Goal: Task Accomplishment & Management: Complete application form

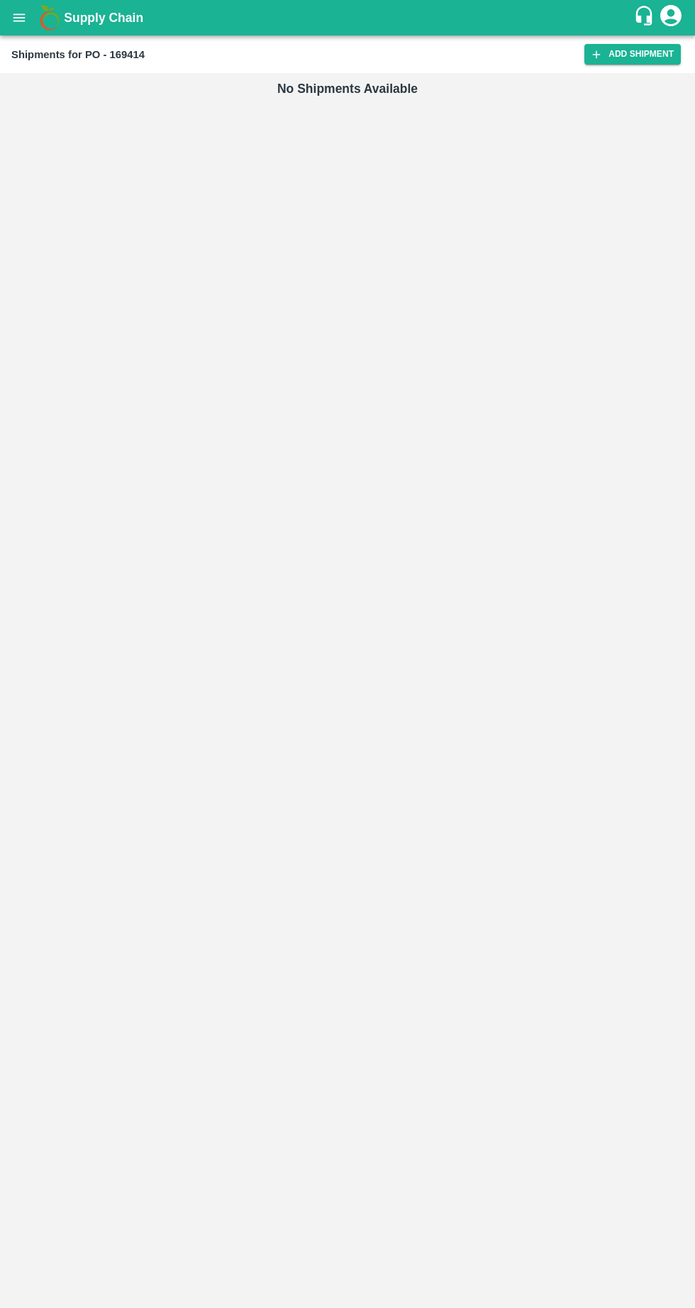
click at [623, 59] on link "Add Shipment" at bounding box center [632, 54] width 96 height 21
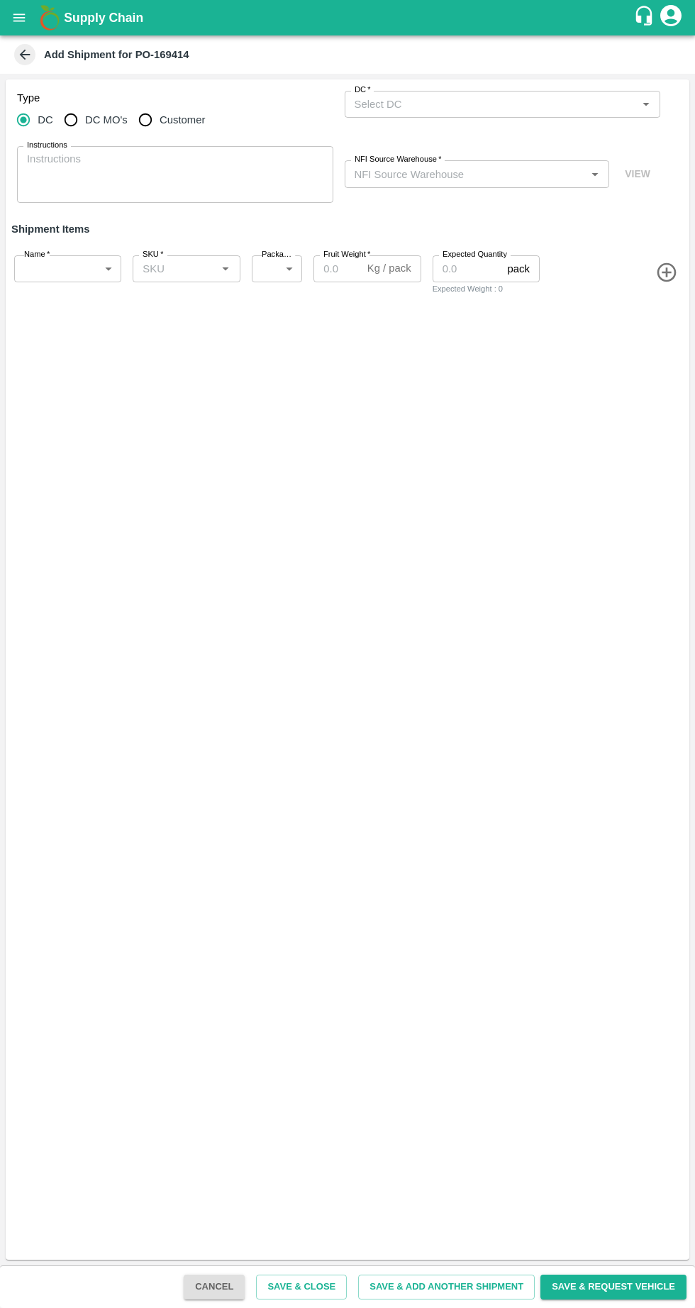
click at [139, 114] on input "Customer" at bounding box center [145, 120] width 28 height 28
radio input "true"
click at [422, 104] on input "Customer (Material Orders)   *" at bounding box center [491, 104] width 284 height 18
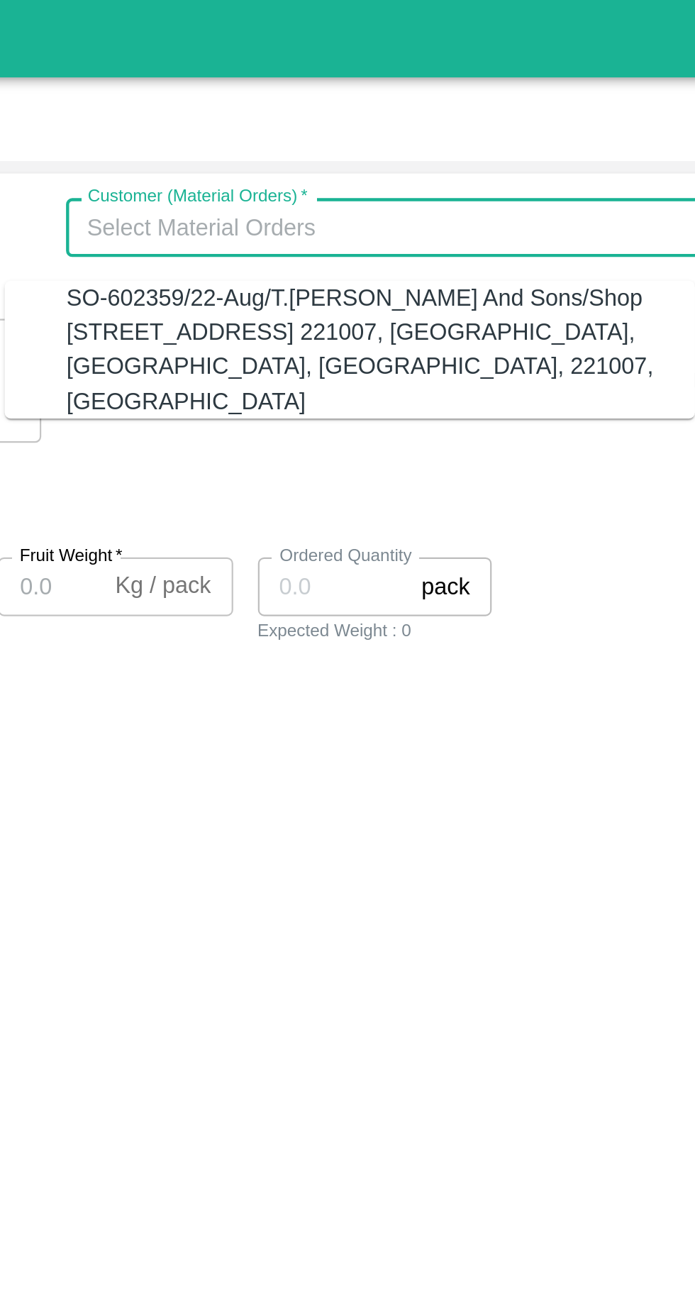
click at [385, 160] on div "SO-602359/22-Aug/T.Kishore Kapoor And Sons/Shop No B 27 , , Pahariya fruit mand…" at bounding box center [489, 159] width 288 height 63
type input "SO-602359/22-Aug/T.Kishore Kapoor And Sons/Shop No B 27 , , Pahariya fruit mand…"
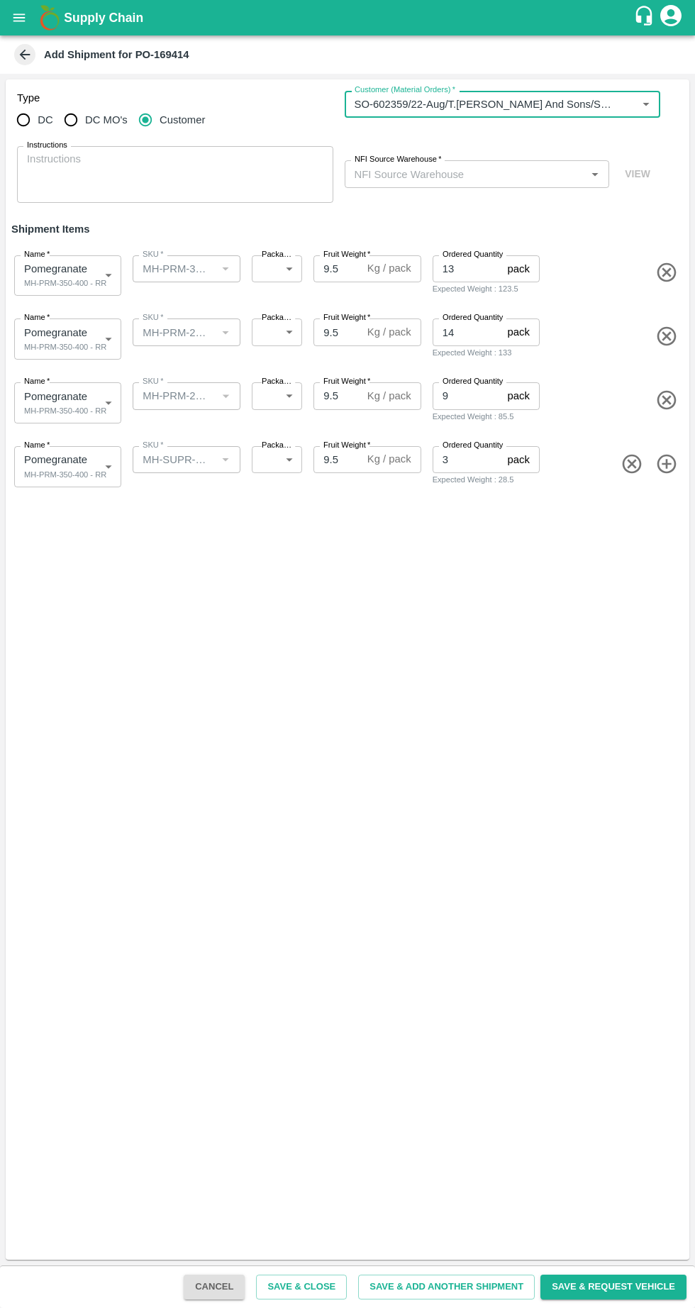
click at [405, 172] on input "NFI Source Warehouse   *" at bounding box center [465, 174] width 233 height 18
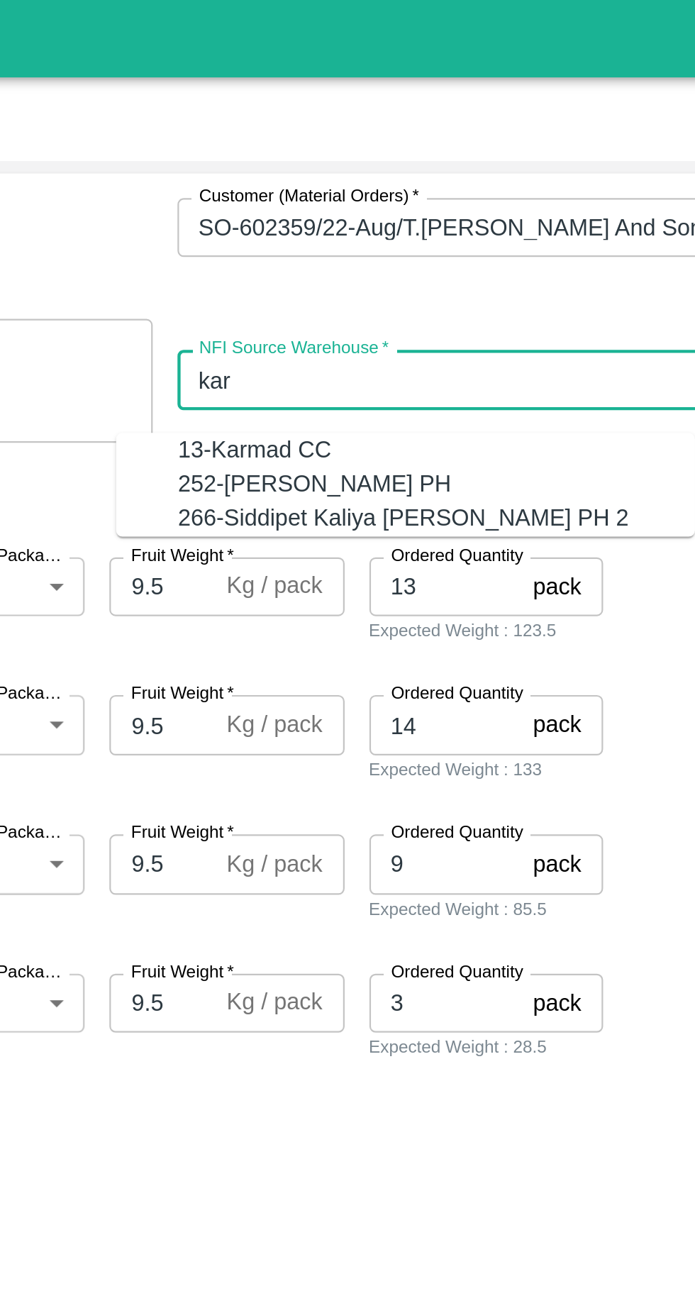
click at [345, 203] on div "13-Karmad CC" at bounding box center [380, 207] width 70 height 16
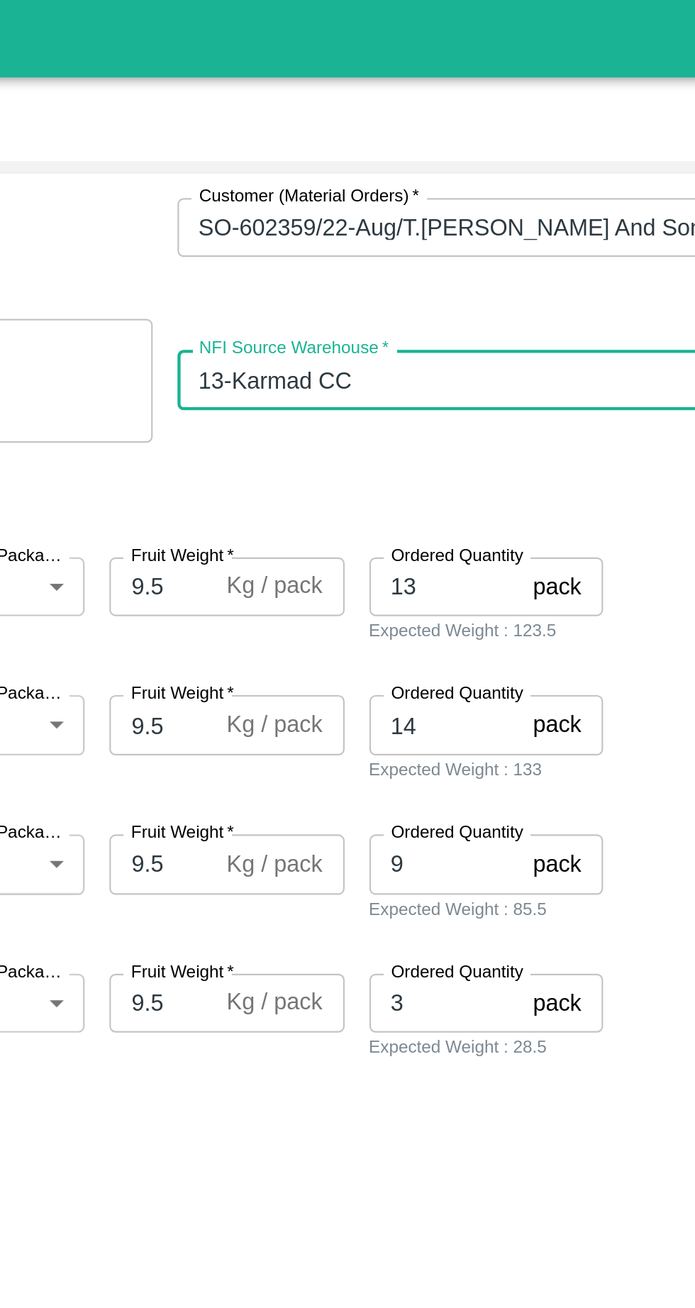
click at [440, 168] on input "NFI Source Warehouse   *" at bounding box center [456, 174] width 215 height 18
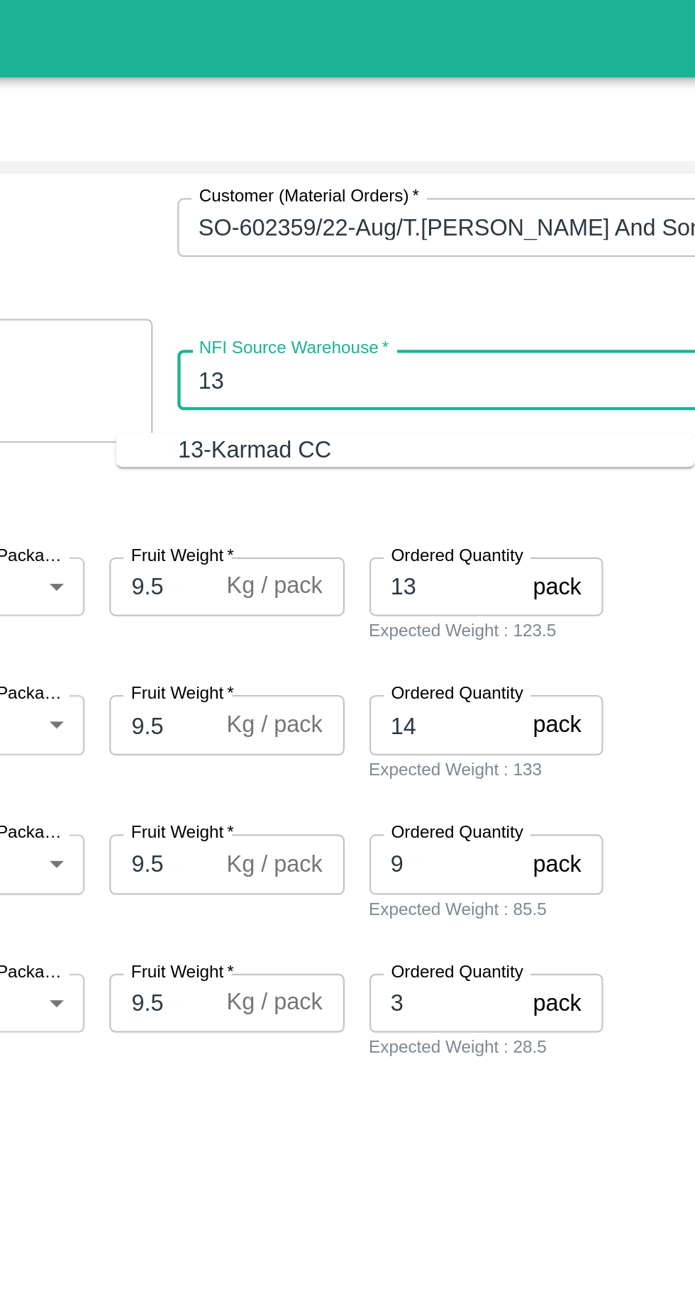
type input "1"
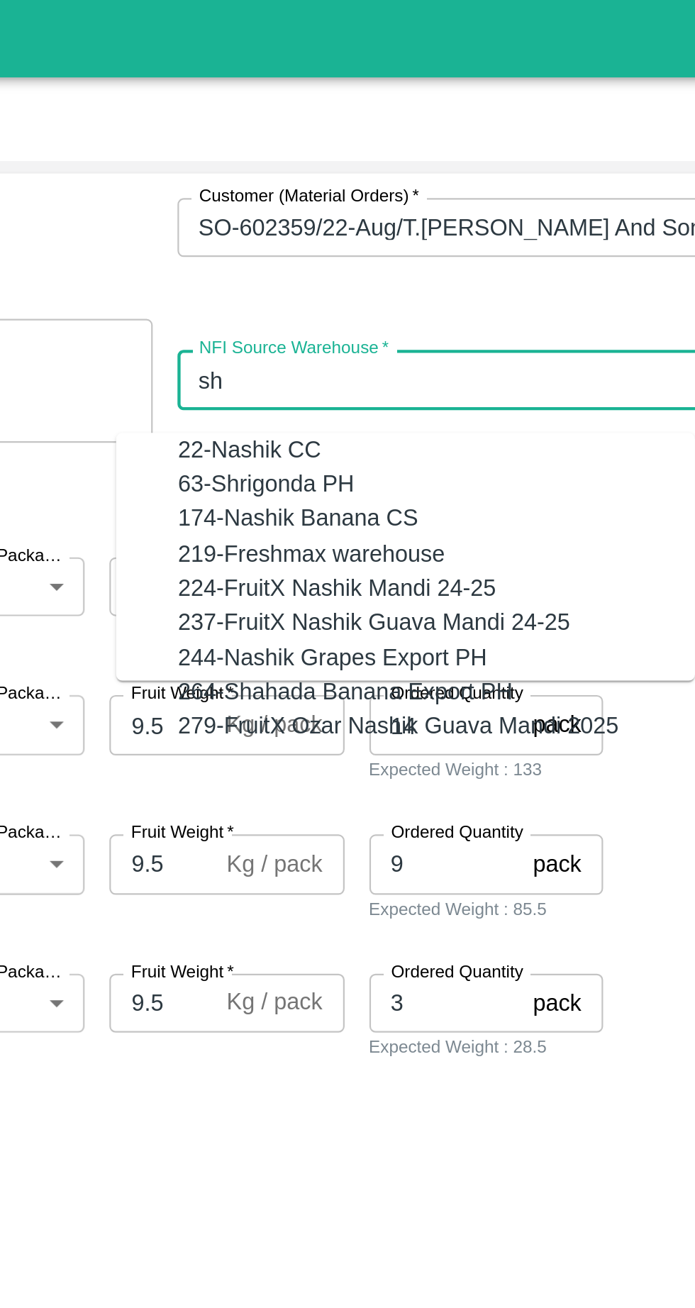
click at [352, 204] on div "22-Nashik CC" at bounding box center [377, 207] width 65 height 16
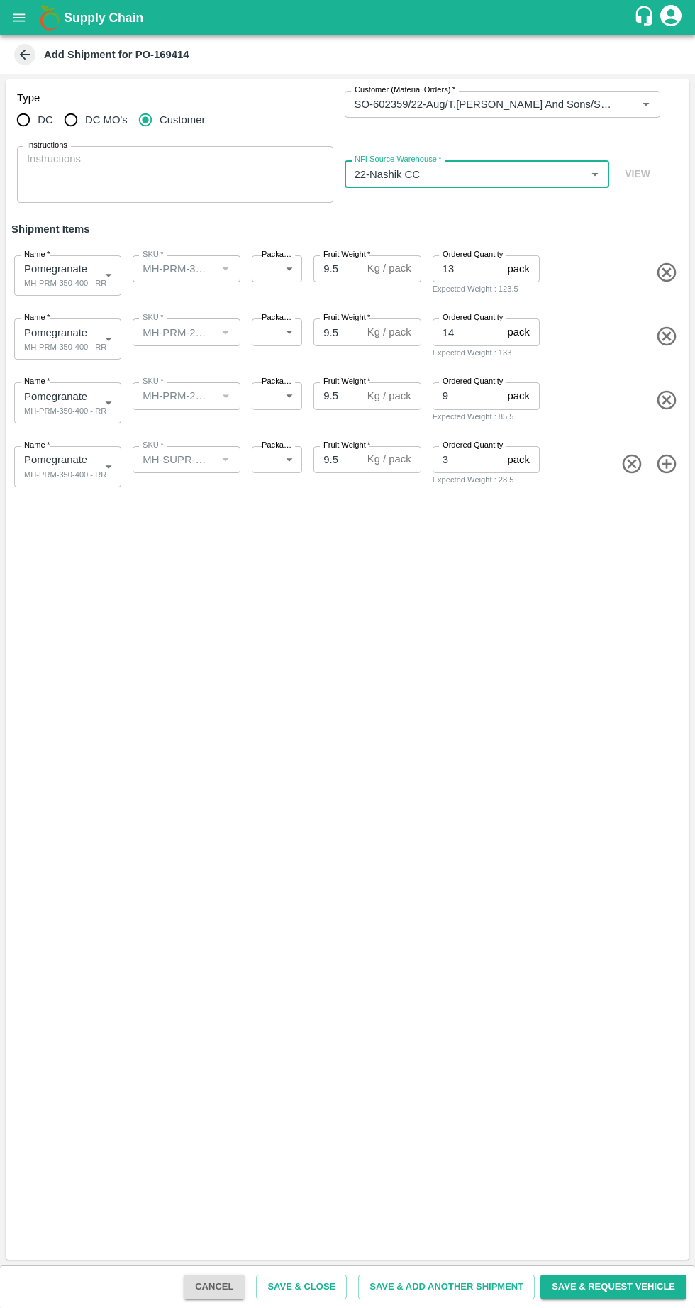
type input "22-Nashik CC"
click at [50, 281] on body "Supply Chain Add Shipment for PO-169414 Type DC DC MO's Customer Customer (Mate…" at bounding box center [347, 654] width 695 height 1308
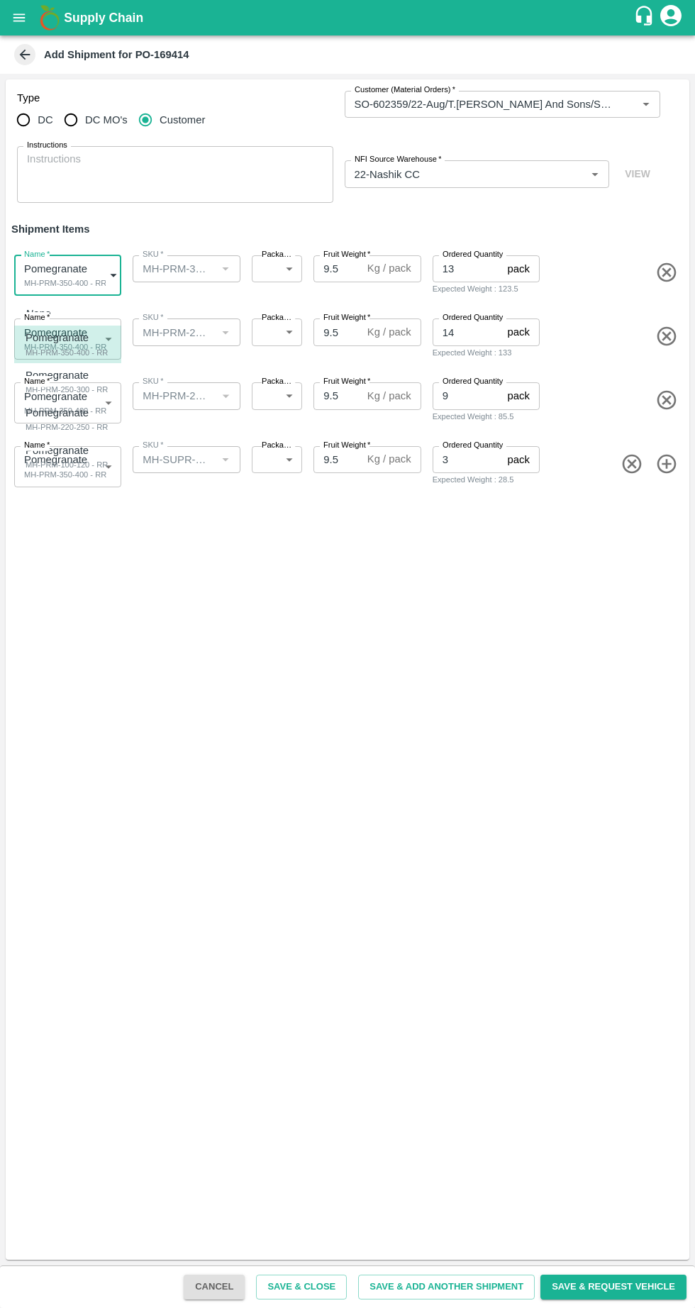
click at [57, 350] on div "MH-PRM-350-400 - RR" at bounding box center [67, 352] width 82 height 13
click at [60, 343] on body "Supply Chain Add Shipment for PO-169414 Type DC DC MO's Customer Customer (Mate…" at bounding box center [347, 654] width 695 height 1308
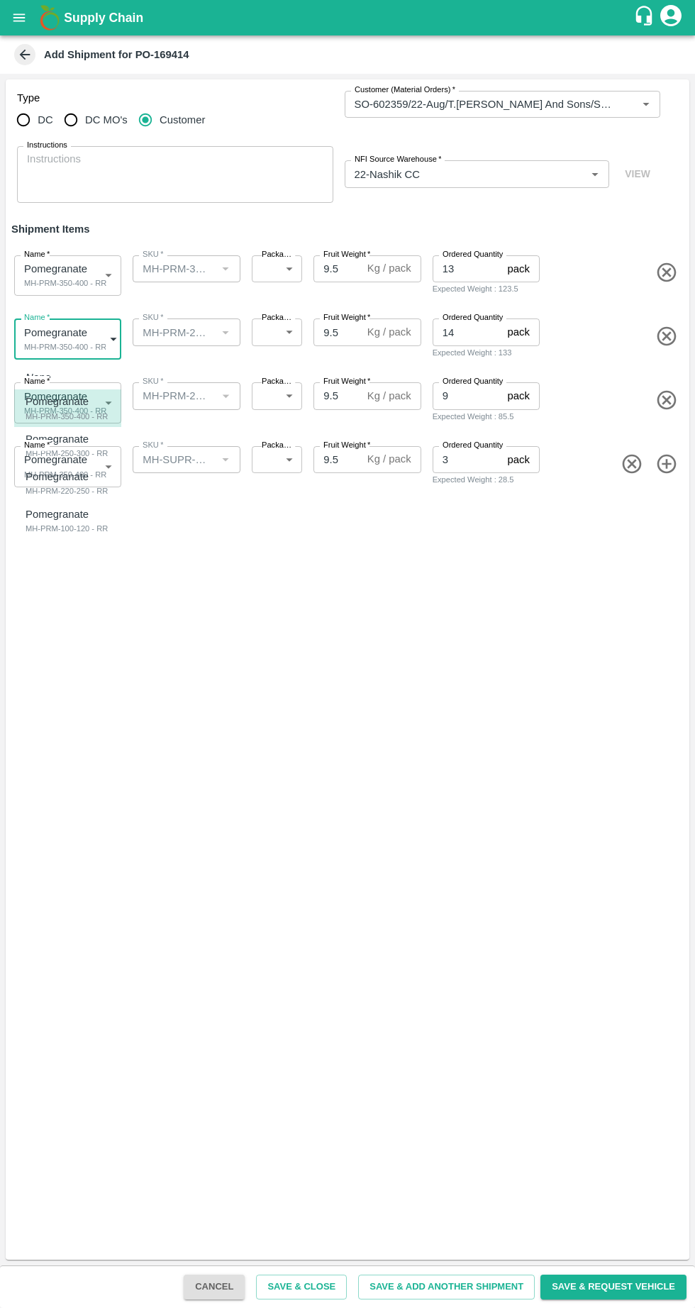
click at [45, 450] on div "MH-PRM-250-300 - RR" at bounding box center [67, 453] width 82 height 13
type input "1912997"
click at [52, 401] on body "Supply Chain Add Shipment for PO-169414 Type DC DC MO's Customer Customer (Mate…" at bounding box center [347, 654] width 695 height 1308
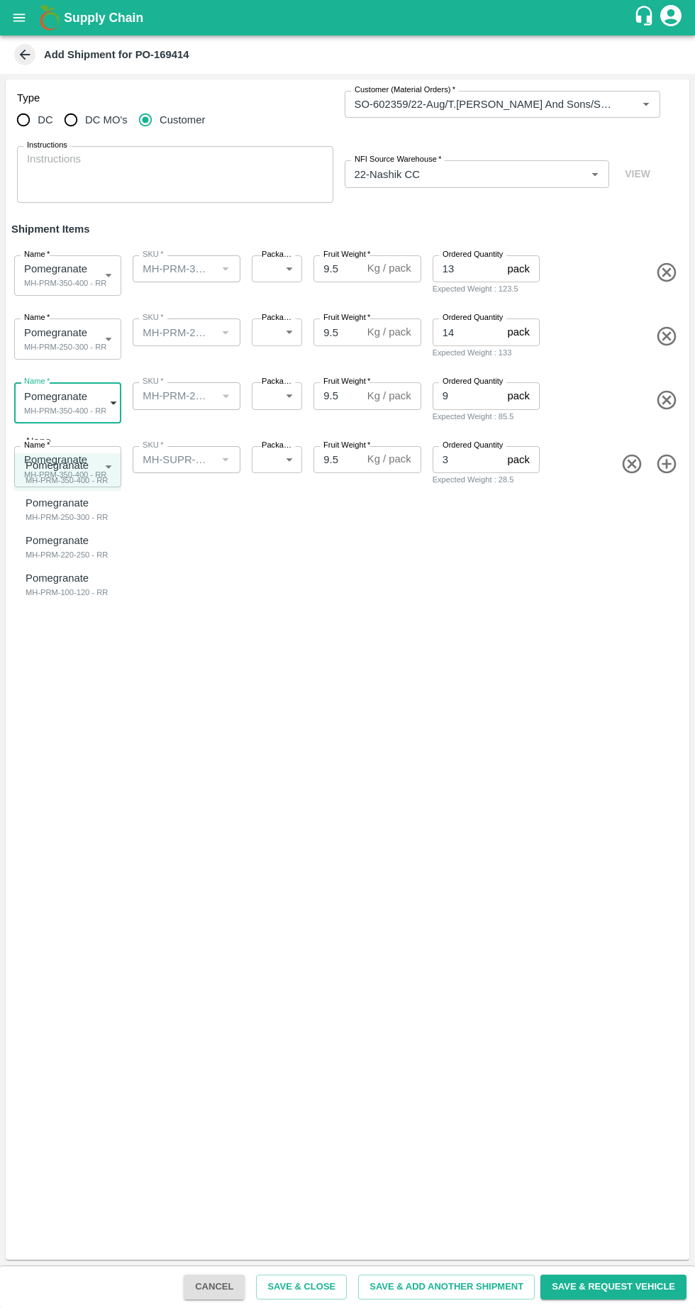
click at [54, 550] on div "MH-PRM-220-250 - RR" at bounding box center [67, 554] width 82 height 13
type input "1912998"
click at [50, 454] on body "Supply Chain Add Shipment for PO-169414 Type DC DC MO's Customer Customer (Mate…" at bounding box center [347, 654] width 695 height 1308
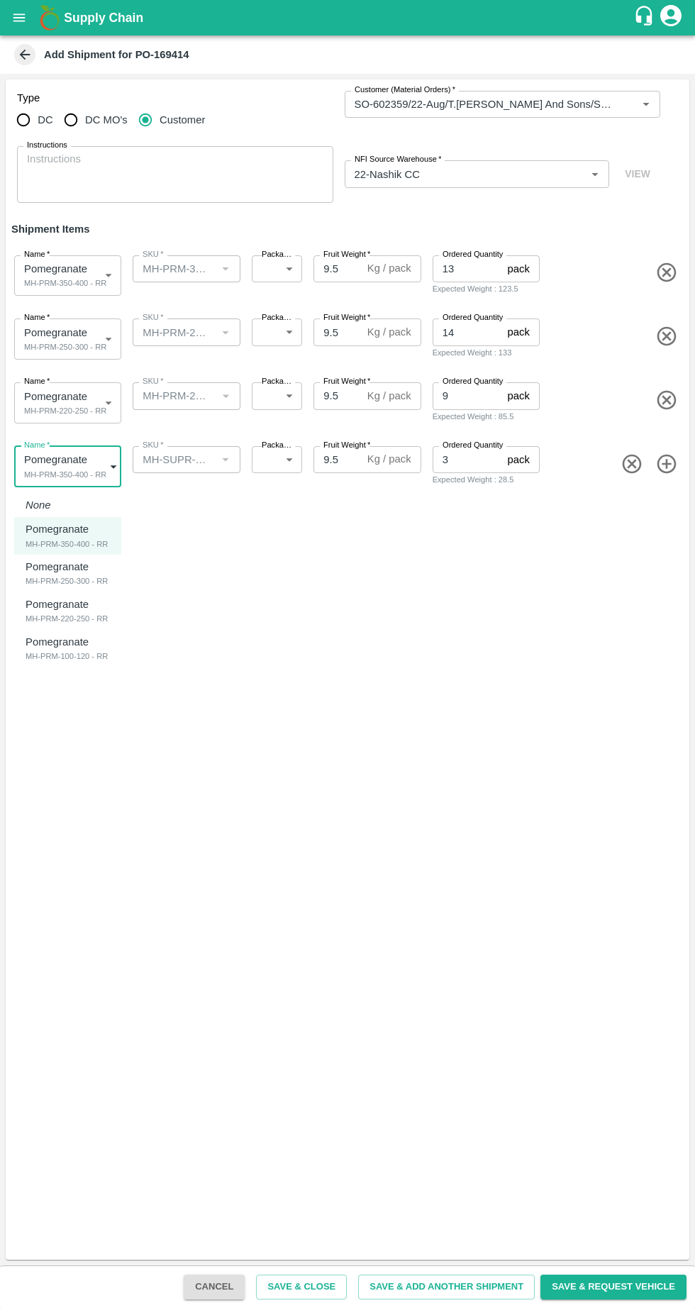
click at [45, 648] on p "Pomegranate" at bounding box center [63, 642] width 75 height 16
type input "1912999"
click at [620, 1286] on button "Save & Request Vehicle" at bounding box center [613, 1286] width 146 height 25
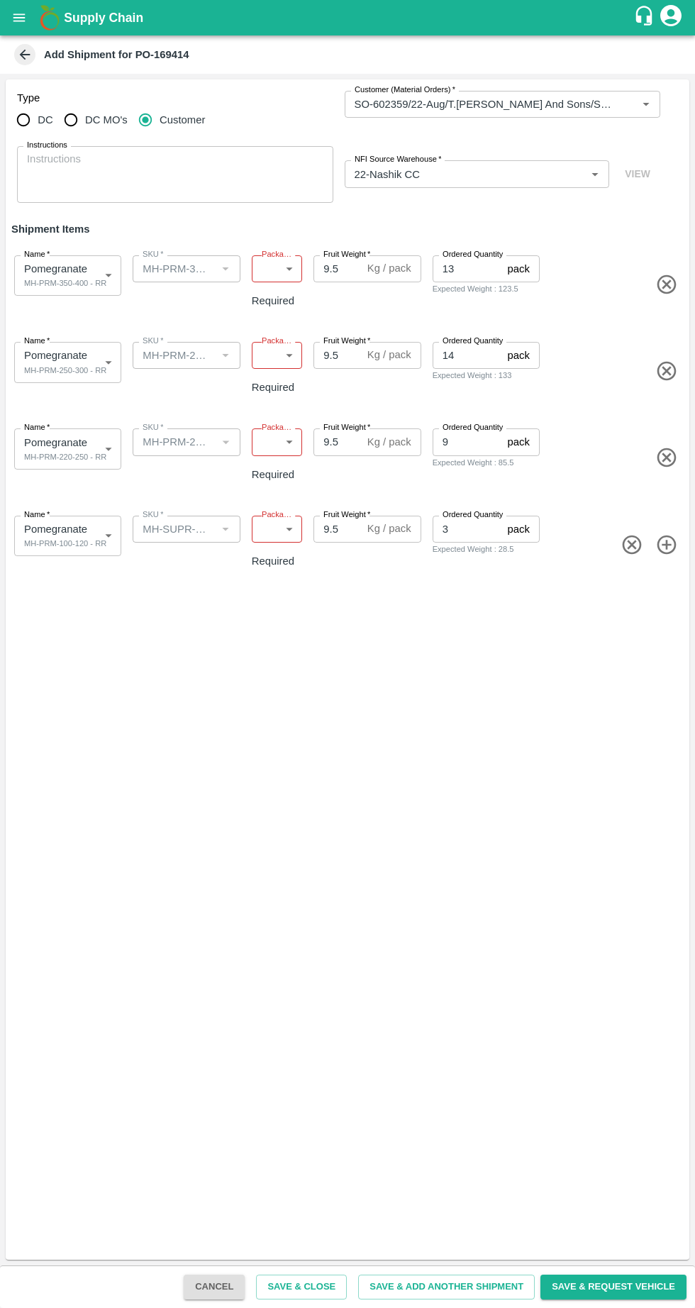
click at [272, 273] on body "Supply Chain Add Shipment for PO-169414 Type DC DC MO's Customer Customer (Mate…" at bounding box center [347, 654] width 695 height 1308
click at [226, 347] on p "Vendor Box" at bounding box center [234, 349] width 55 height 16
type input "276"
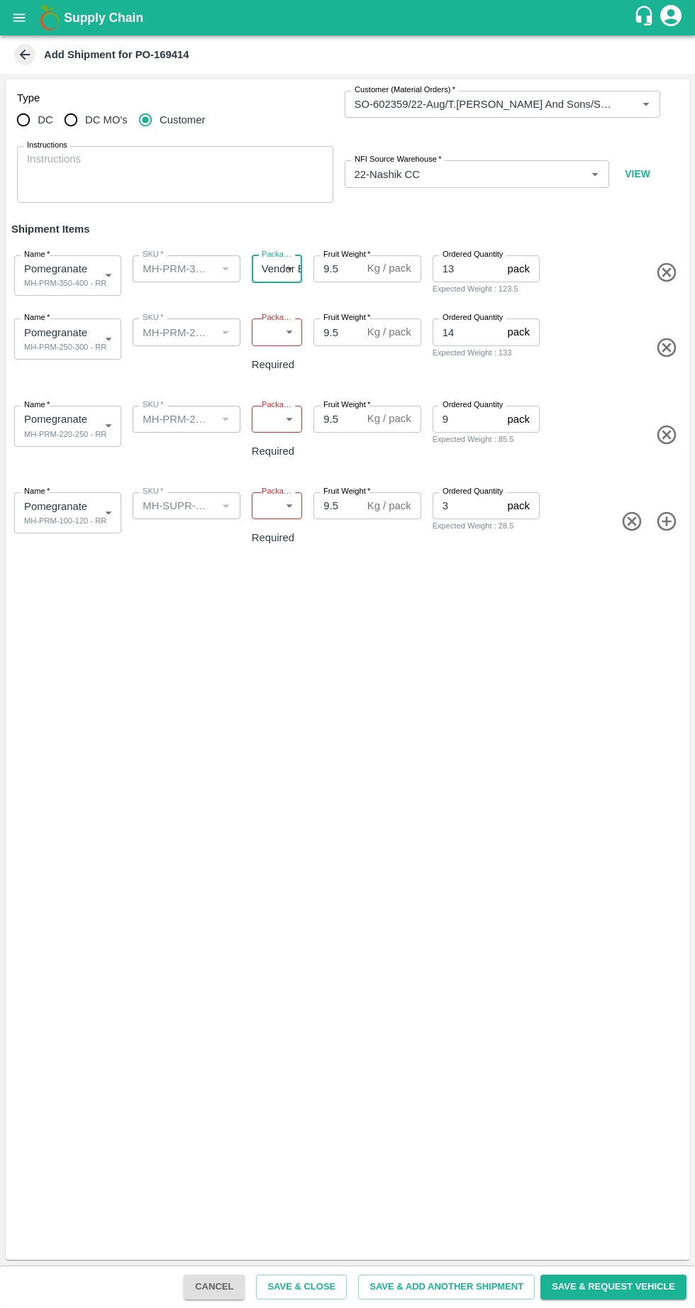
click at [276, 334] on body "Supply Chain Add Shipment for PO-169414 Type DC DC MO's Customer Customer (Mate…" at bounding box center [347, 654] width 695 height 1308
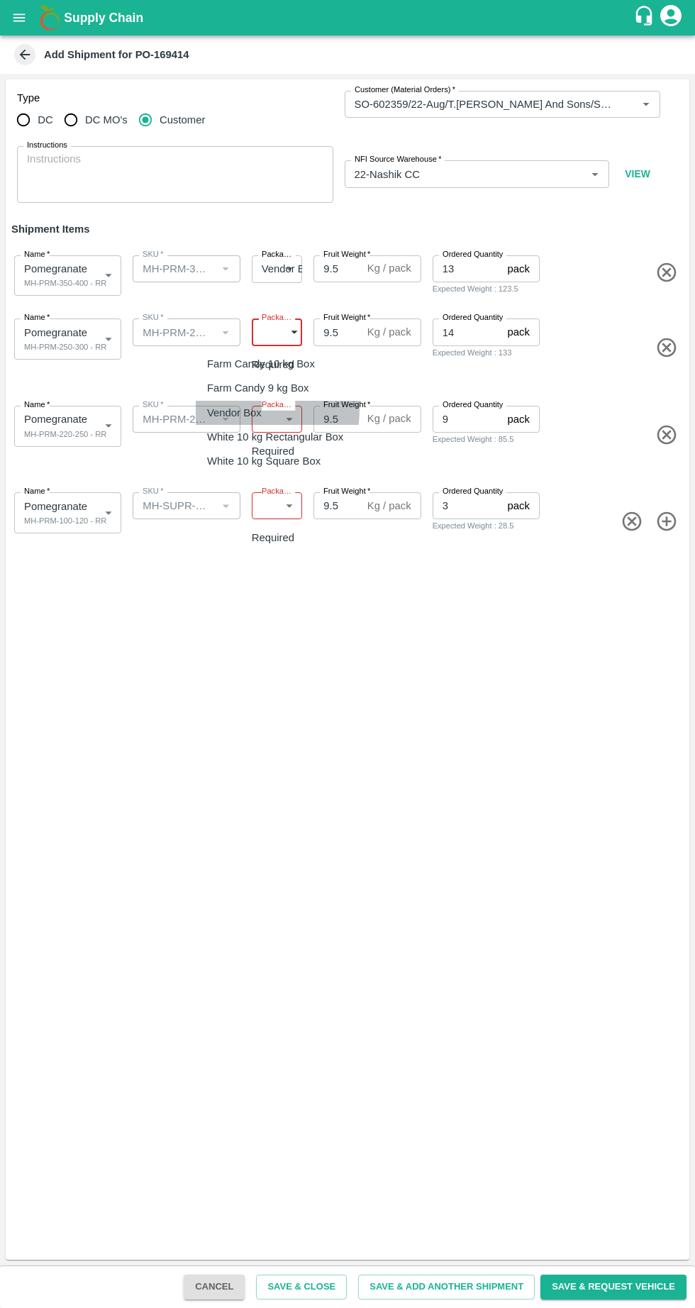
click at [220, 408] on p "Vendor Box" at bounding box center [234, 413] width 55 height 16
type input "276"
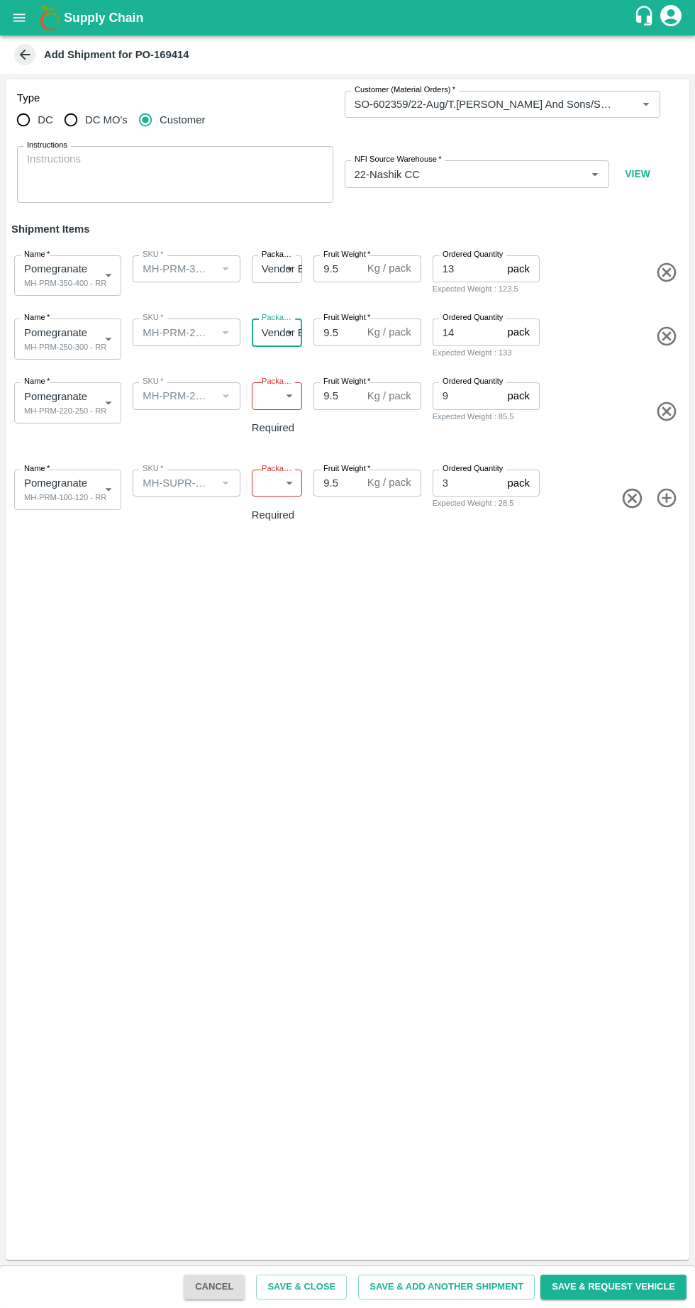
click at [272, 395] on body "Supply Chain Add Shipment for PO-169414 Type DC DC MO's Customer Customer (Mate…" at bounding box center [347, 654] width 695 height 1308
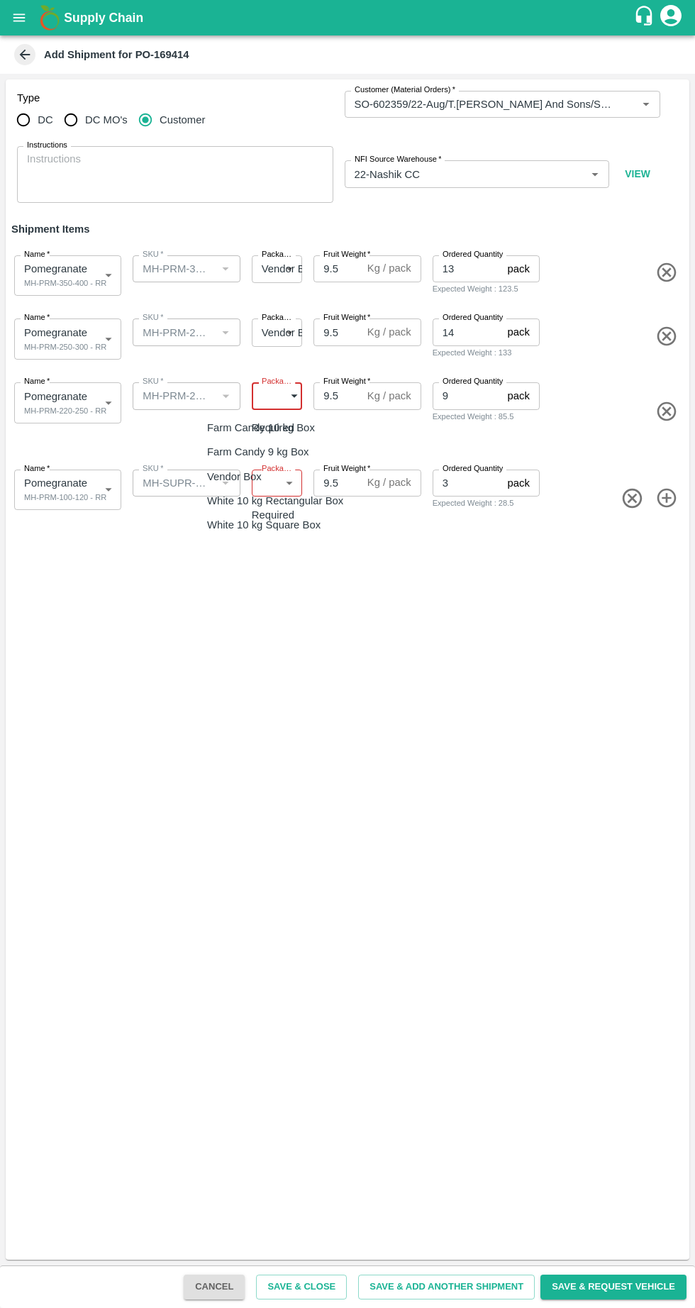
click at [217, 475] on p "Vendor Box" at bounding box center [234, 477] width 55 height 16
type input "276"
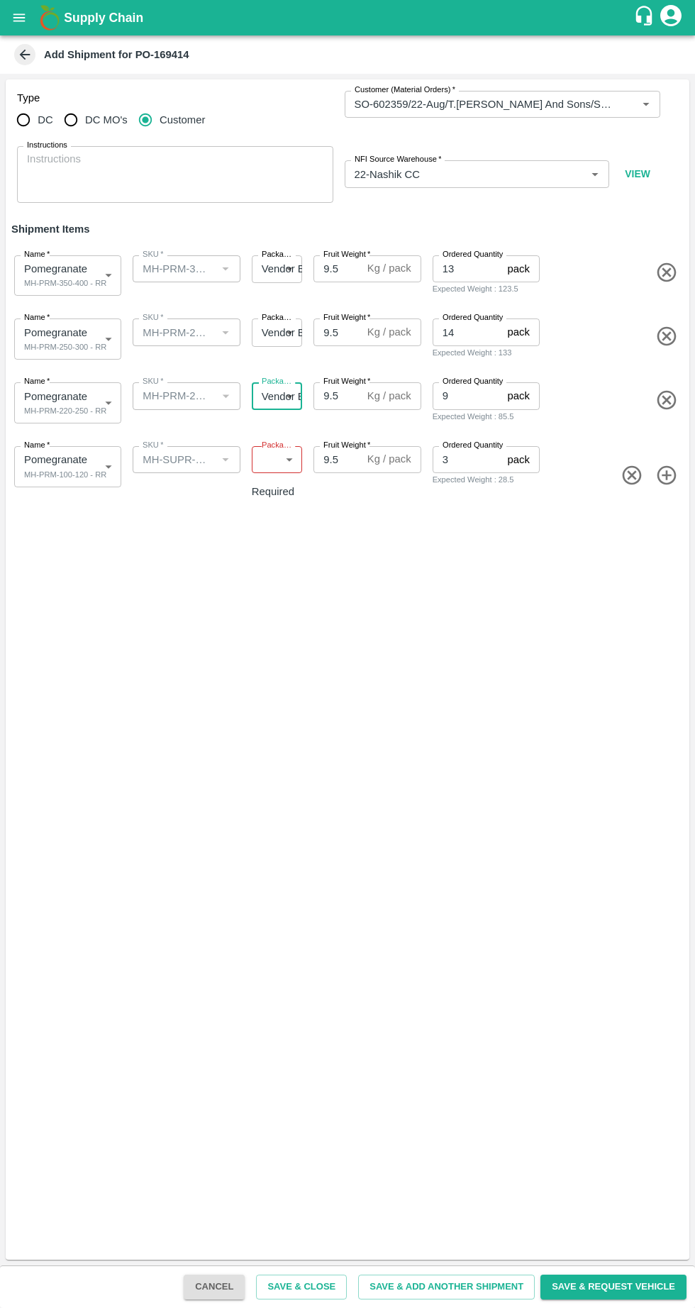
click at [281, 458] on body "Supply Chain Add Shipment for PO-169414 Type DC DC MO's Customer Customer (Mate…" at bounding box center [347, 654] width 695 height 1308
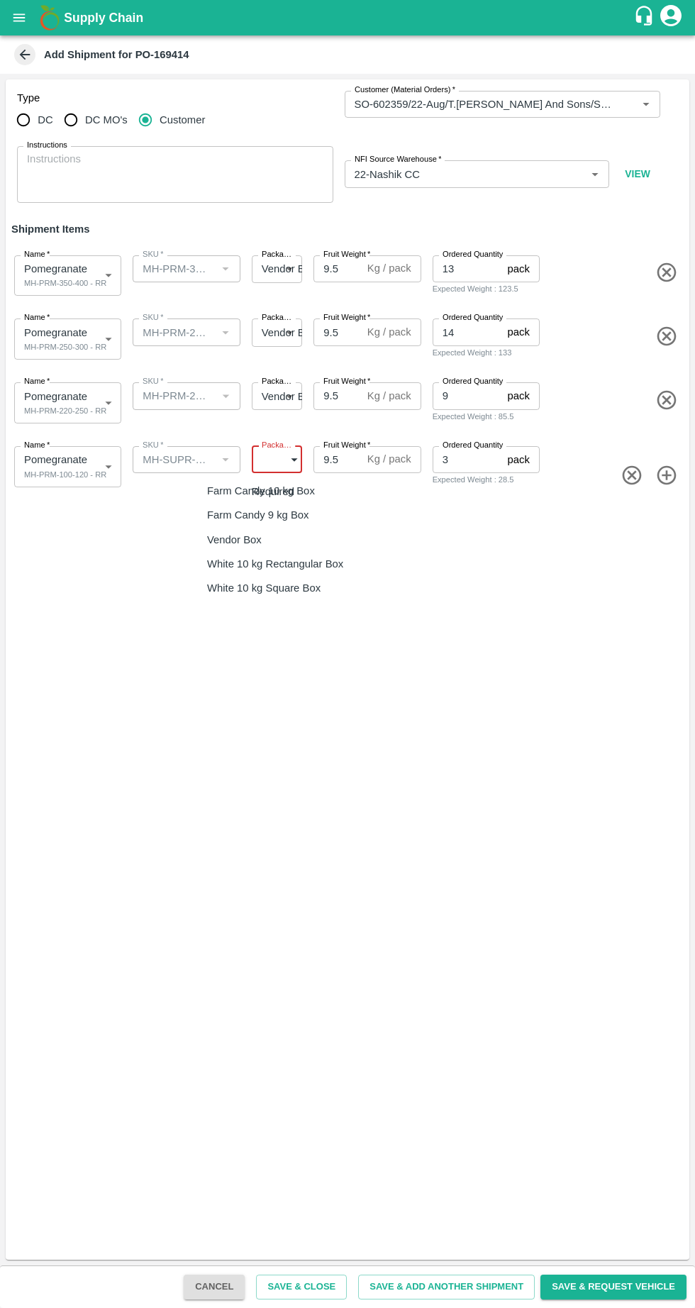
click at [218, 539] on p "Vendor Box" at bounding box center [234, 540] width 55 height 16
type input "276"
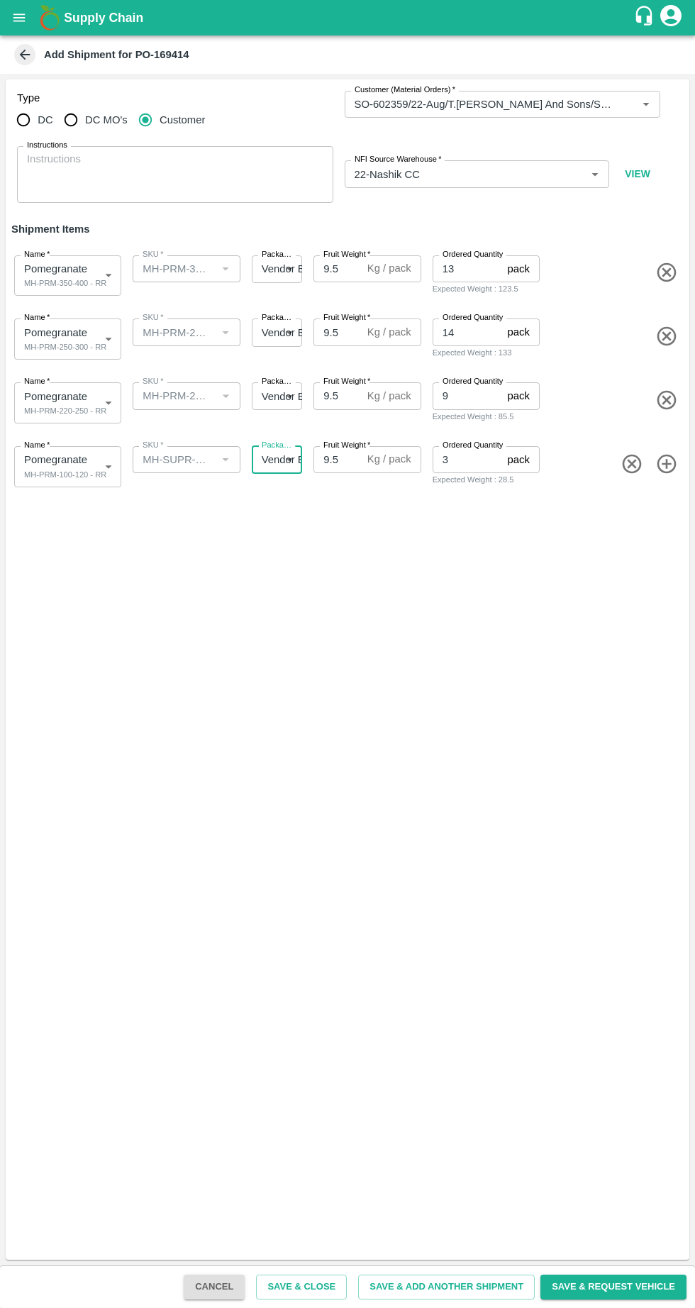
click at [627, 1283] on button "Save & Request Vehicle" at bounding box center [613, 1286] width 146 height 25
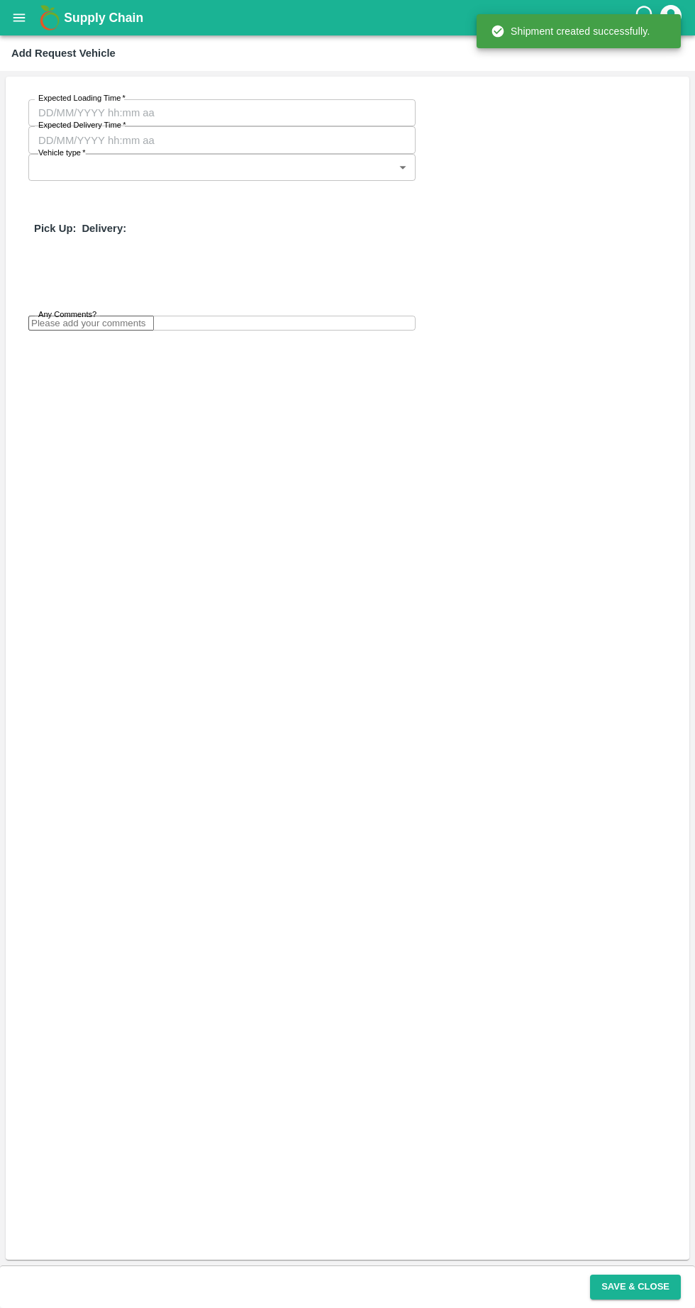
type input "20/08/2025 07:48 AM"
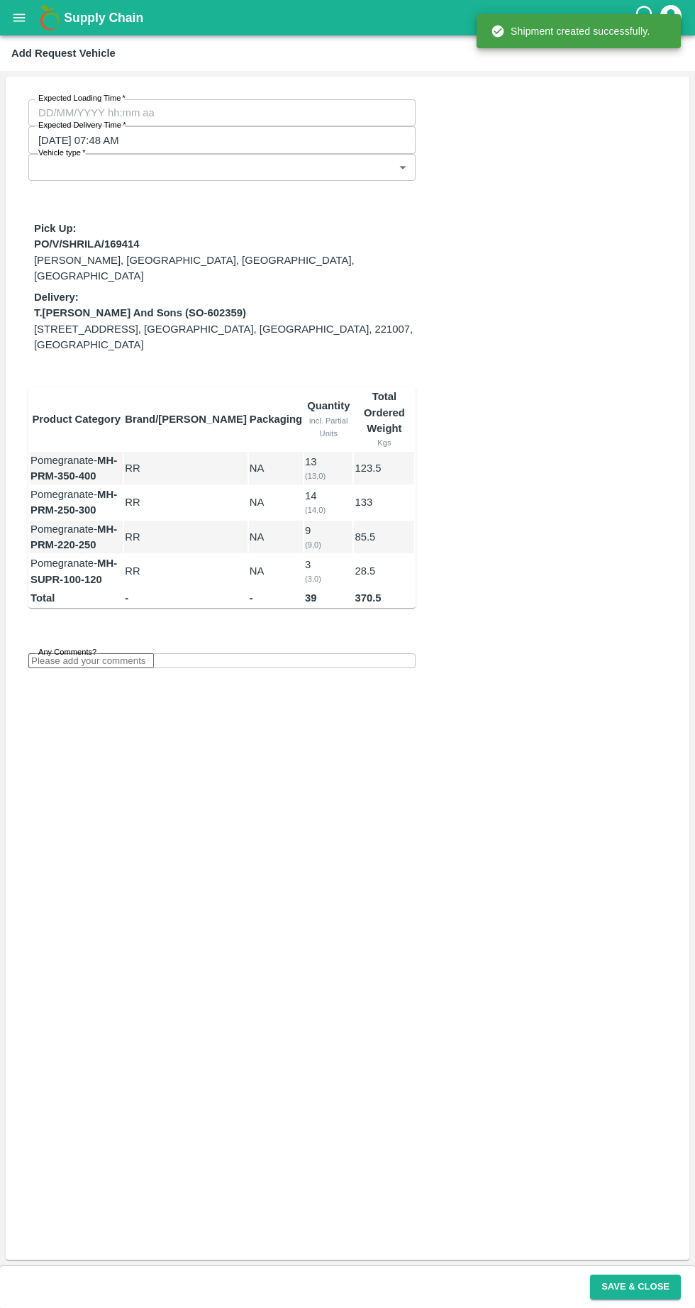
click at [82, 110] on input "Expected Loading Time   *" at bounding box center [216, 112] width 377 height 27
type input "13/08/2025 12:00 AM"
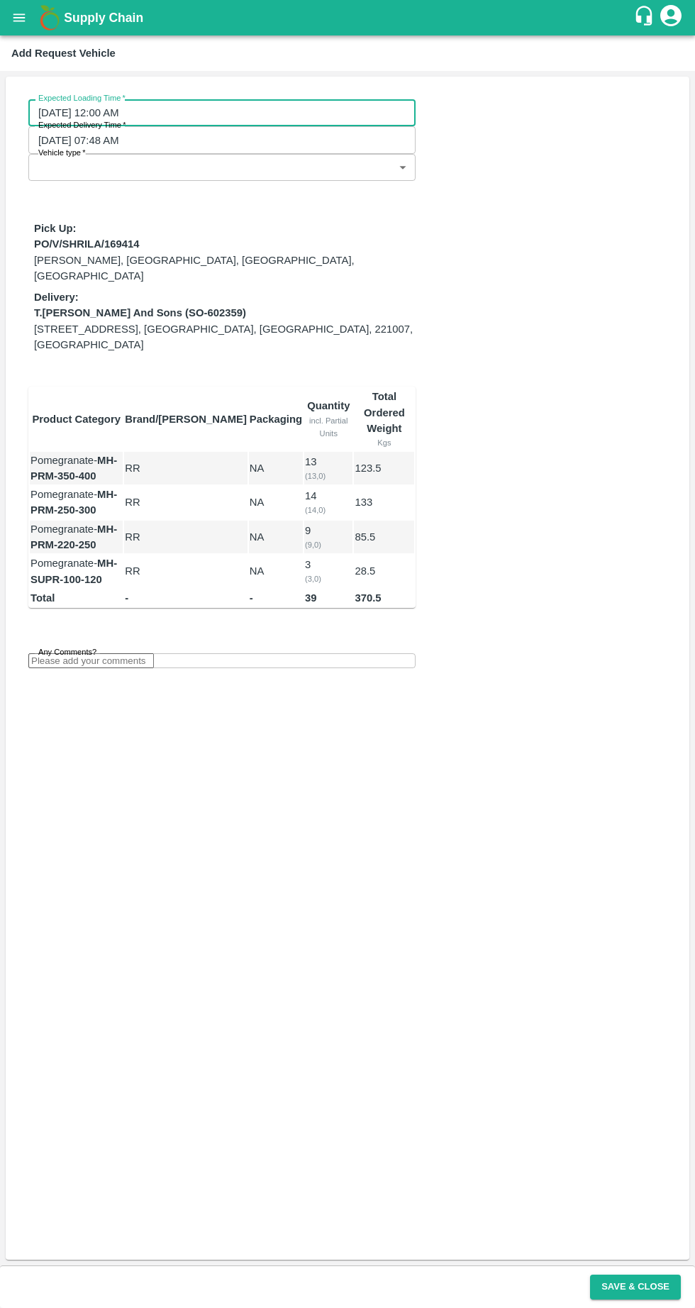
click at [101, 148] on body "Supply Chain Add Request Vehicle Expected Loading Time   * 13/08/2025 12:00 AM …" at bounding box center [347, 654] width 695 height 1308
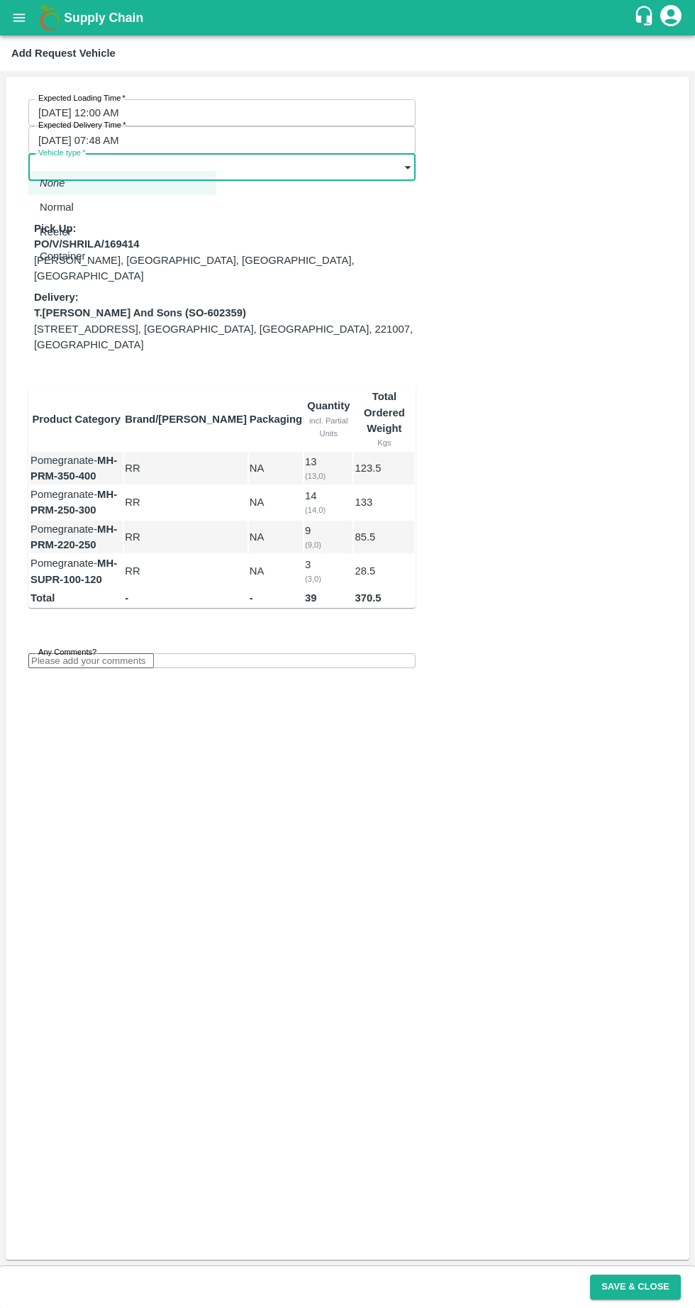
click at [57, 207] on p "Normal" at bounding box center [57, 207] width 34 height 16
type input "1"
click at [67, 654] on input "Any Comments?" at bounding box center [91, 661] width 126 height 15
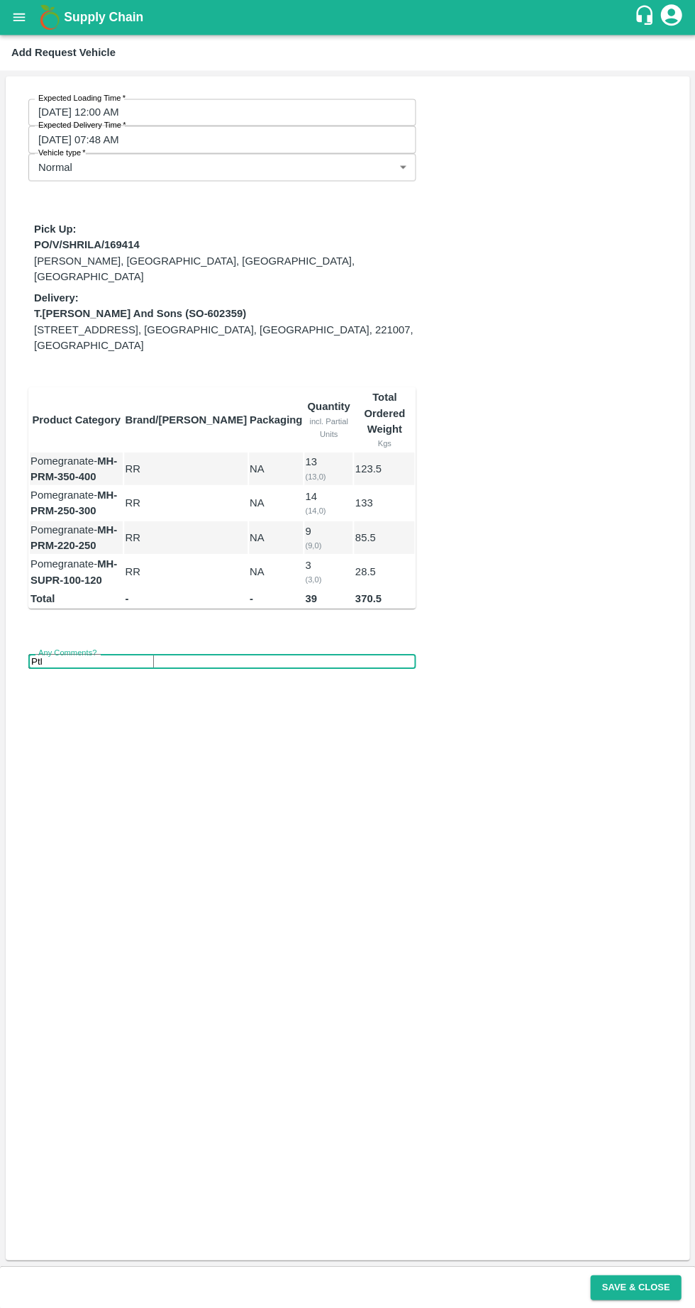
type input "Ptl"
click at [638, 1282] on button "Save & Close" at bounding box center [635, 1286] width 91 height 25
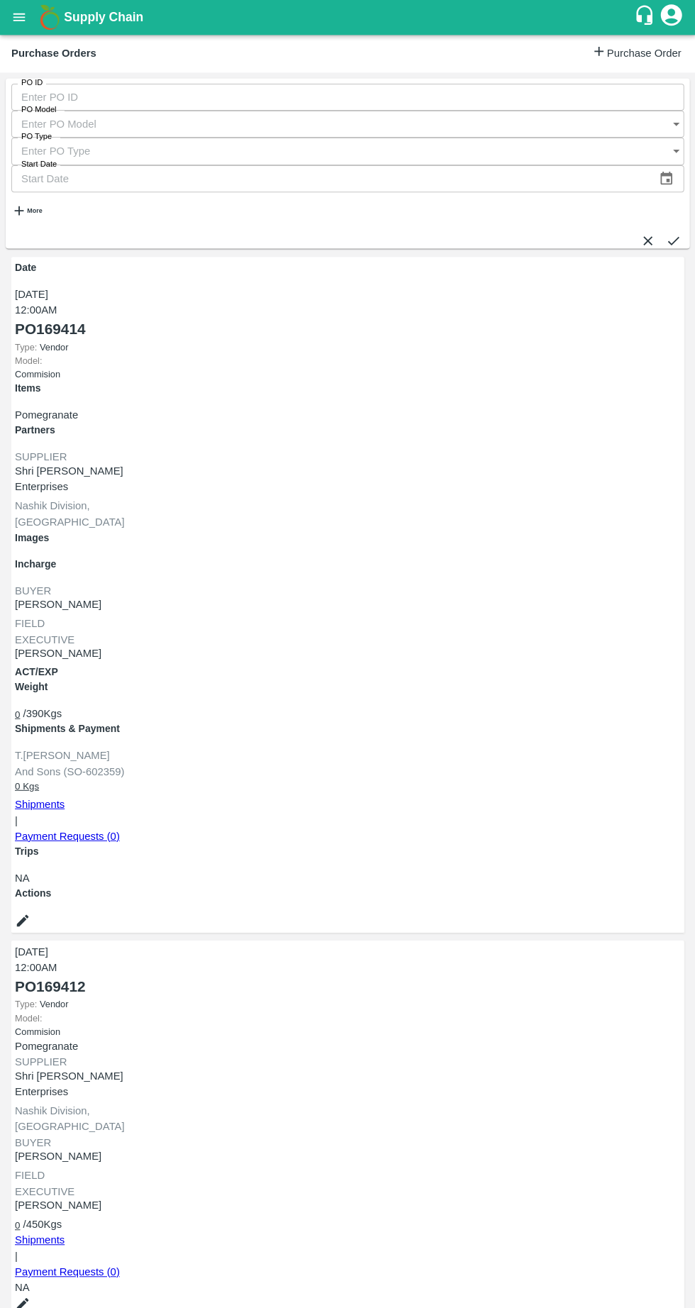
click at [65, 1234] on link "Shipments" at bounding box center [40, 1239] width 50 height 11
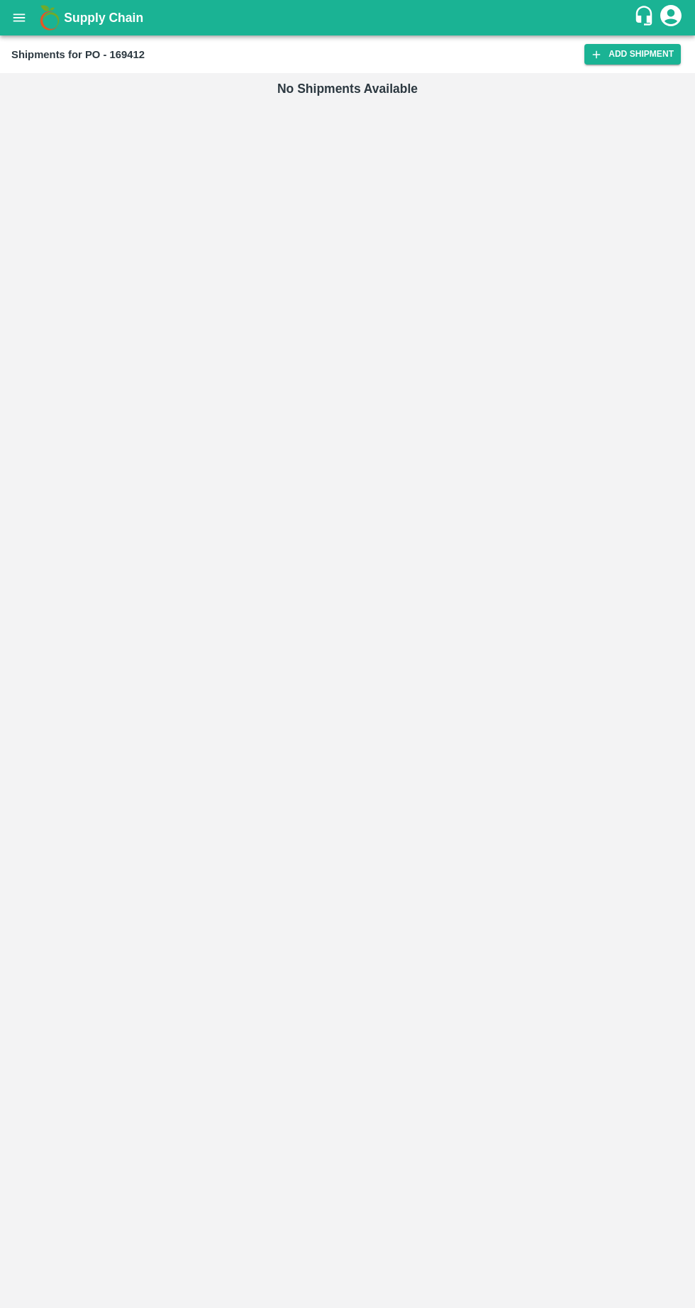
click at [633, 55] on link "Add Shipment" at bounding box center [632, 54] width 96 height 21
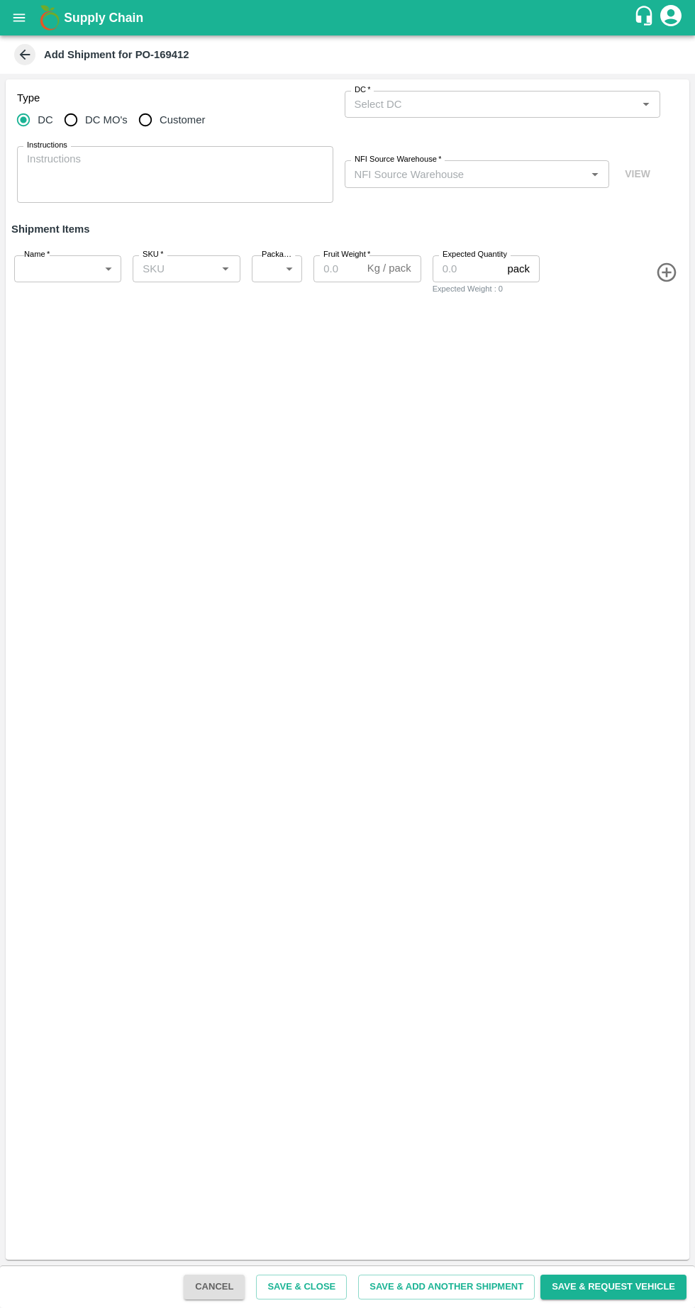
click at [148, 120] on input "Customer" at bounding box center [145, 120] width 28 height 28
radio input "true"
click at [509, 107] on input "Customer (Material Orders)   *" at bounding box center [491, 104] width 284 height 18
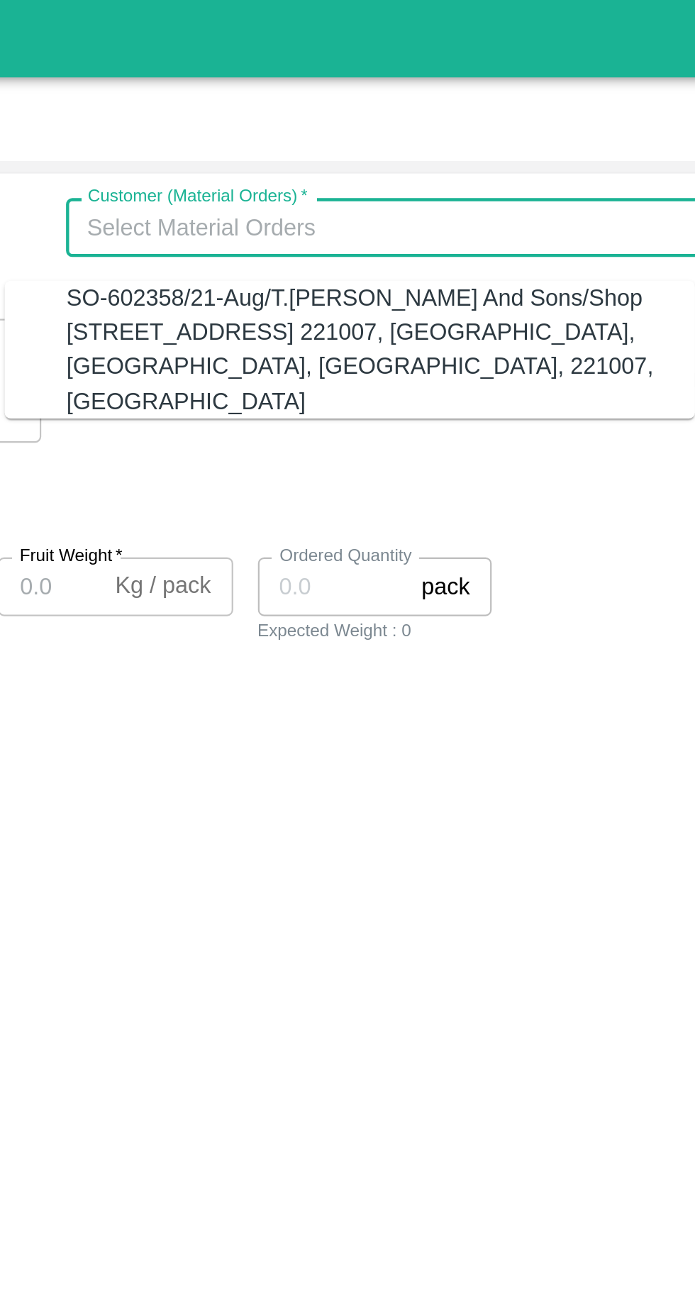
click at [400, 155] on div "SO-602358/21-Aug/T.Kishore Kapoor And Sons/Shop No B 27 , , Pahariya fruit mand…" at bounding box center [489, 159] width 288 height 63
type input "SO-602358/21-Aug/T.Kishore Kapoor And Sons/Shop No B 27 , , Pahariya fruit mand…"
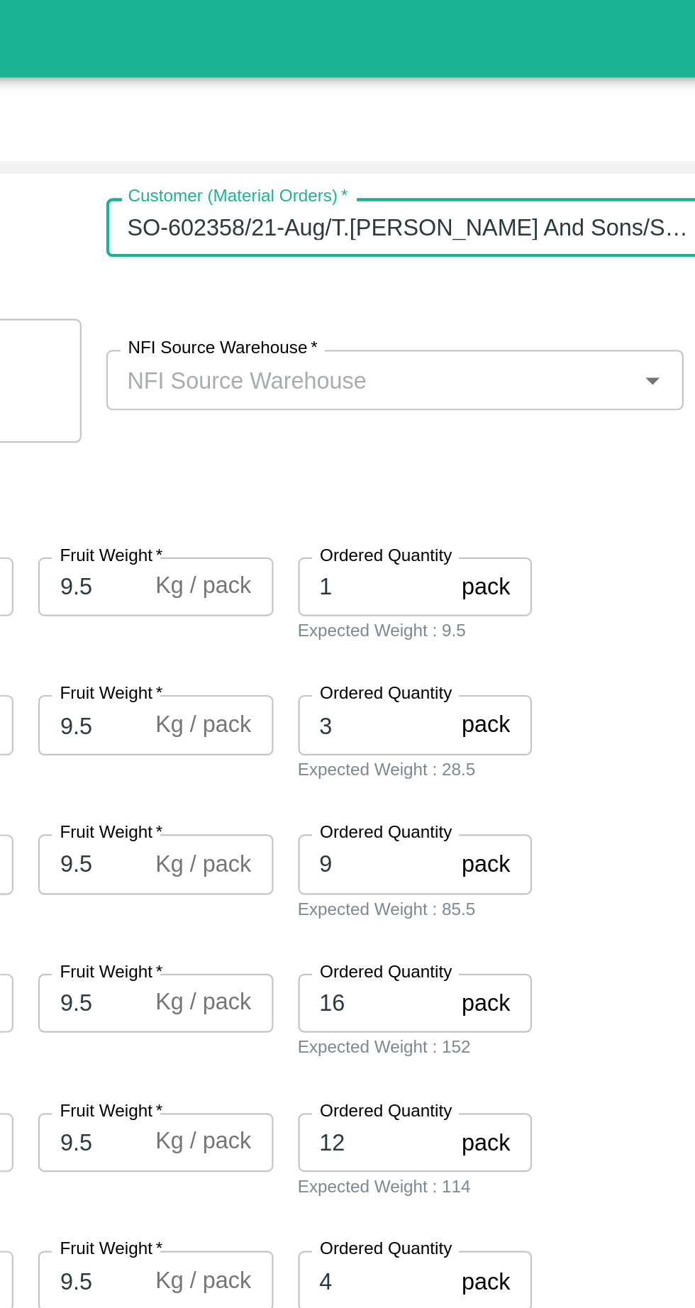
click at [399, 171] on input "NFI Source Warehouse   *" at bounding box center [465, 174] width 233 height 18
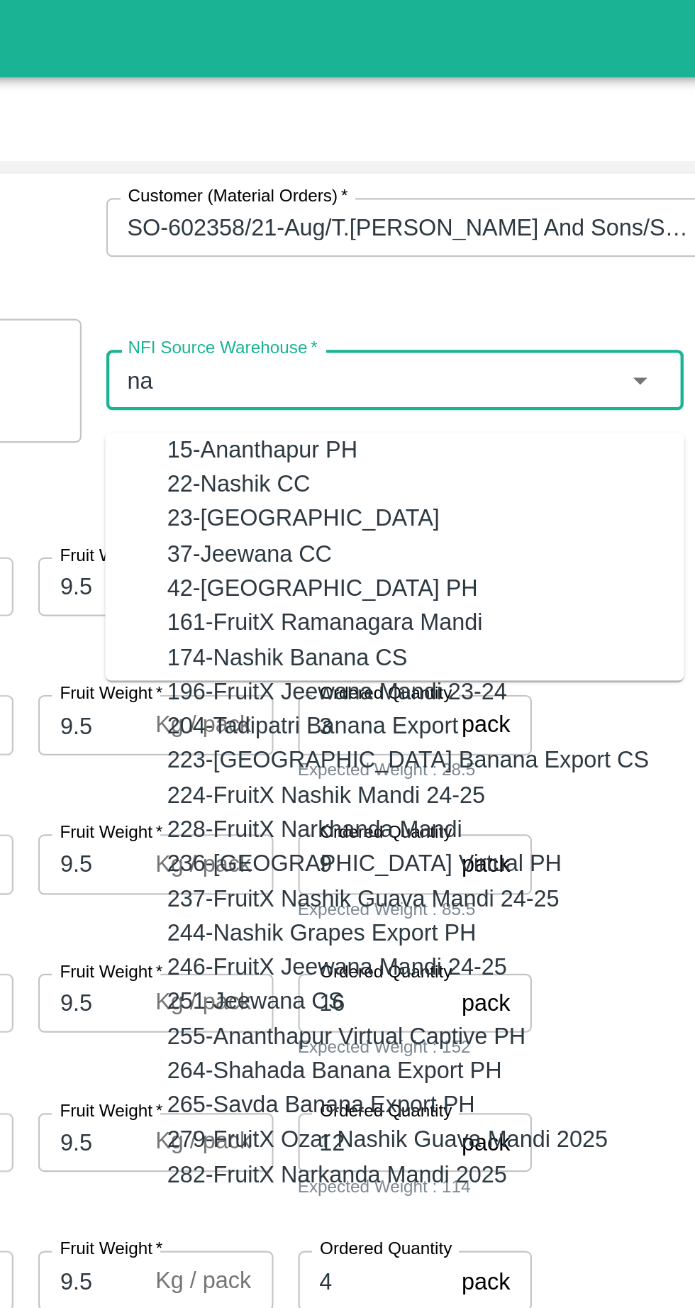
click at [372, 226] on div "22-Nashik CC" at bounding box center [404, 222] width 65 height 16
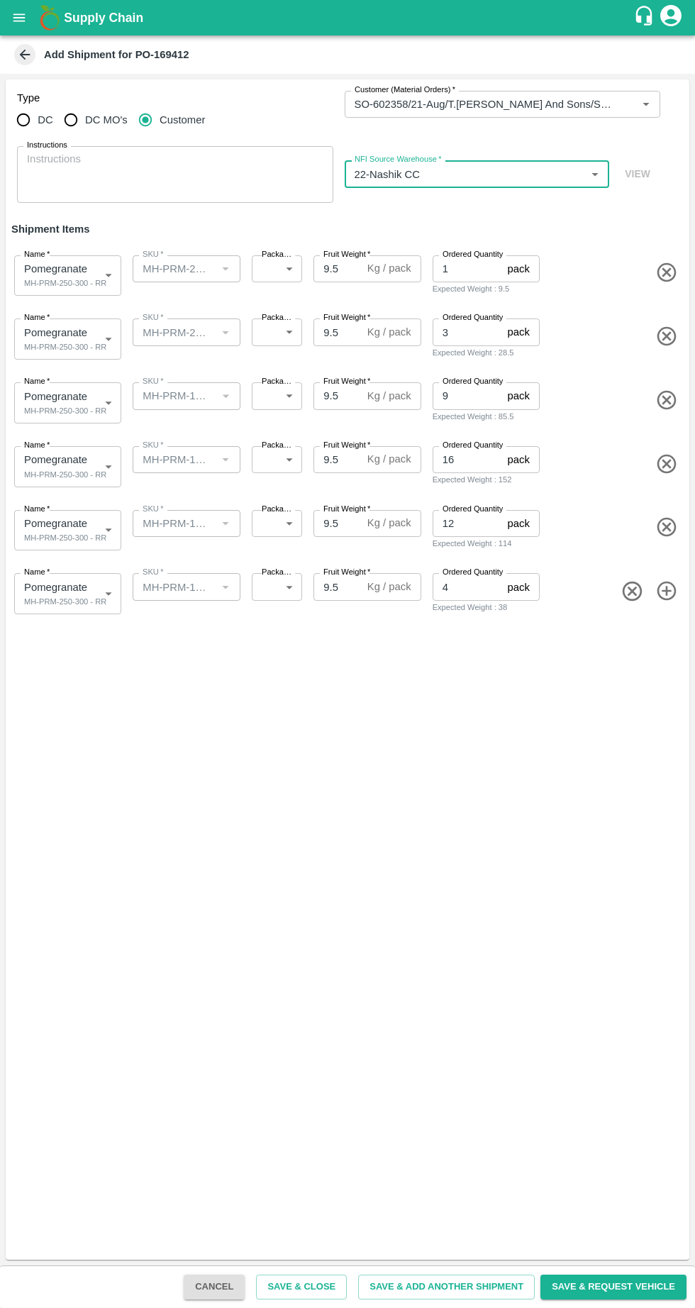
type input "22-Nashik CC"
click at [45, 275] on body "Supply Chain Add Shipment for PO-169412 Type DC DC MO's Customer Customer (Mate…" at bounding box center [347, 654] width 695 height 1308
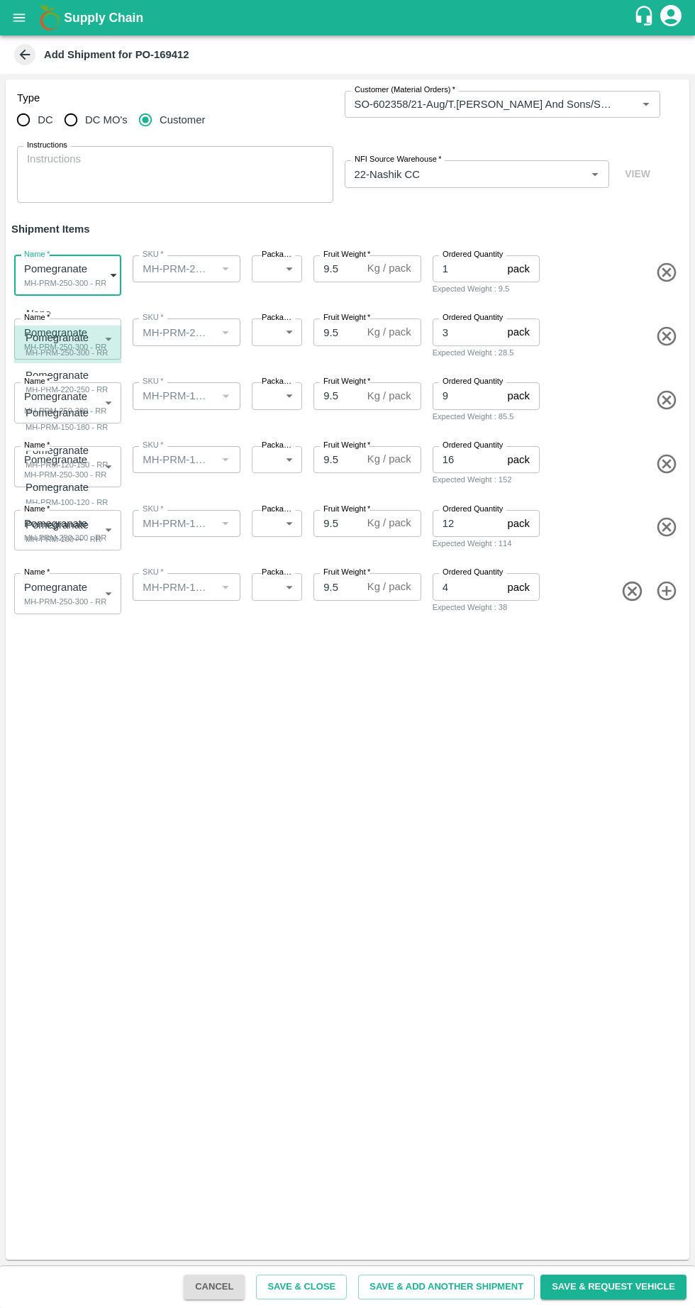
click at [43, 347] on div "MH-PRM-250-300 - RR" at bounding box center [67, 352] width 82 height 13
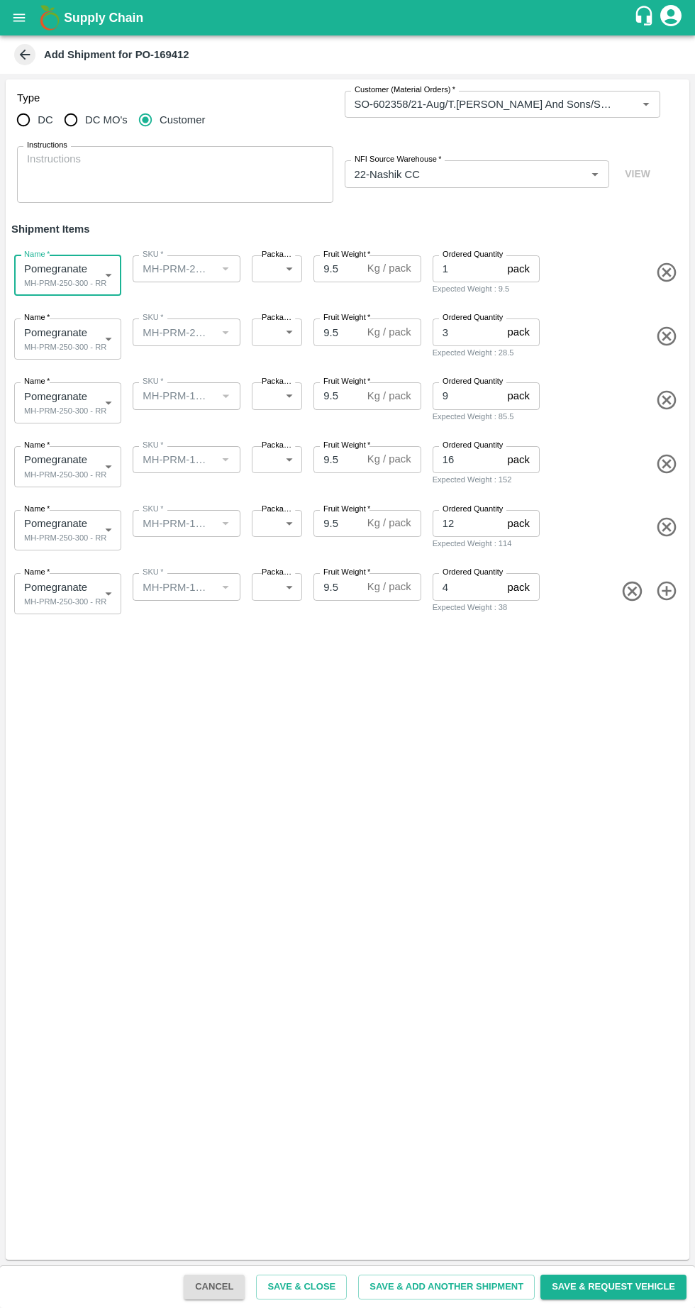
click at [60, 347] on body "Supply Chain Add Shipment for PO-169412 Type DC DC MO's Customer Customer (Mate…" at bounding box center [347, 654] width 695 height 1308
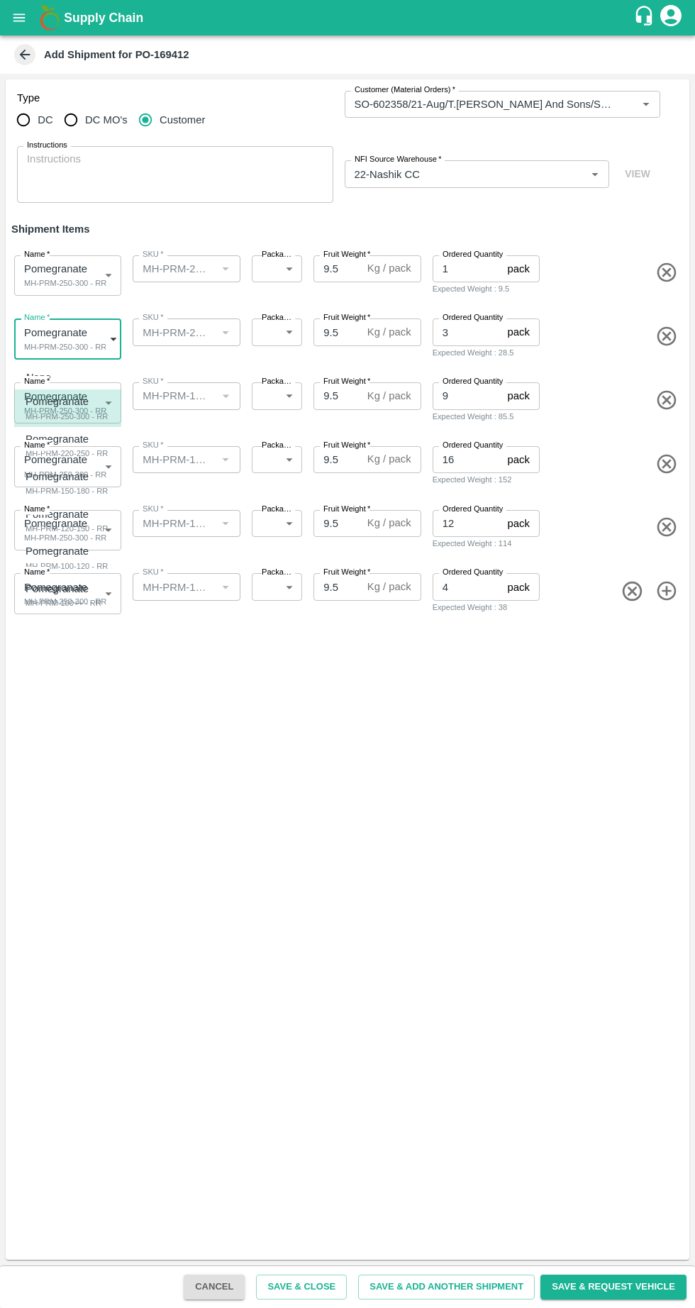
click at [45, 449] on div "MH-PRM-220-250 - RR" at bounding box center [67, 453] width 82 height 13
type input "1912957"
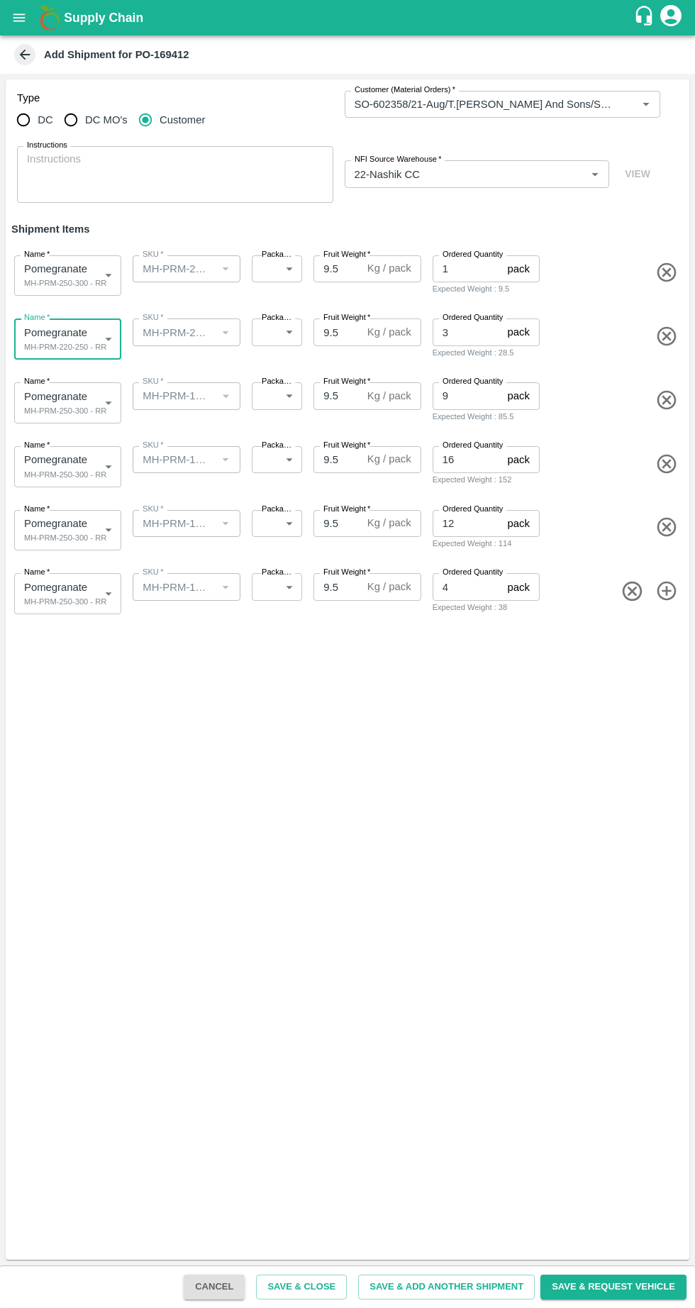
click at [60, 406] on body "Supply Chain Add Shipment for PO-169412 Type DC DC MO's Customer Customer (Mate…" at bounding box center [347, 654] width 695 height 1308
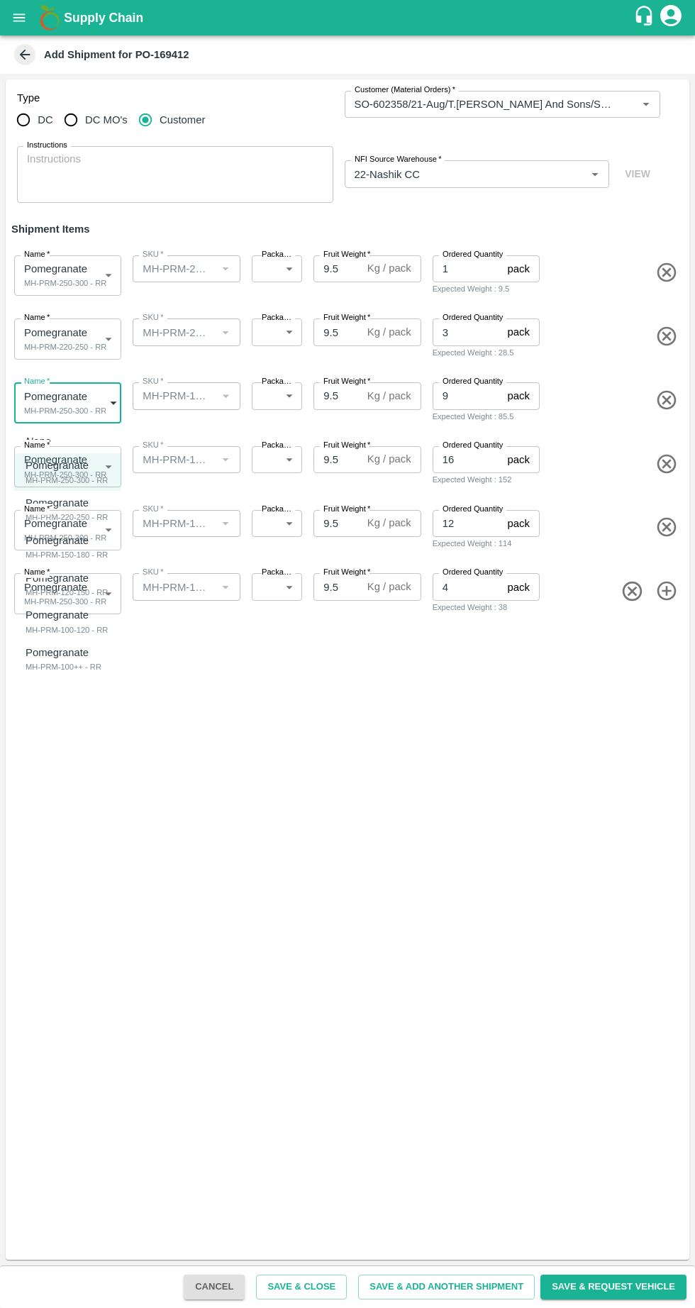
click at [45, 550] on div "MH-PRM-150-180 - RR" at bounding box center [67, 554] width 82 height 13
type input "1912958"
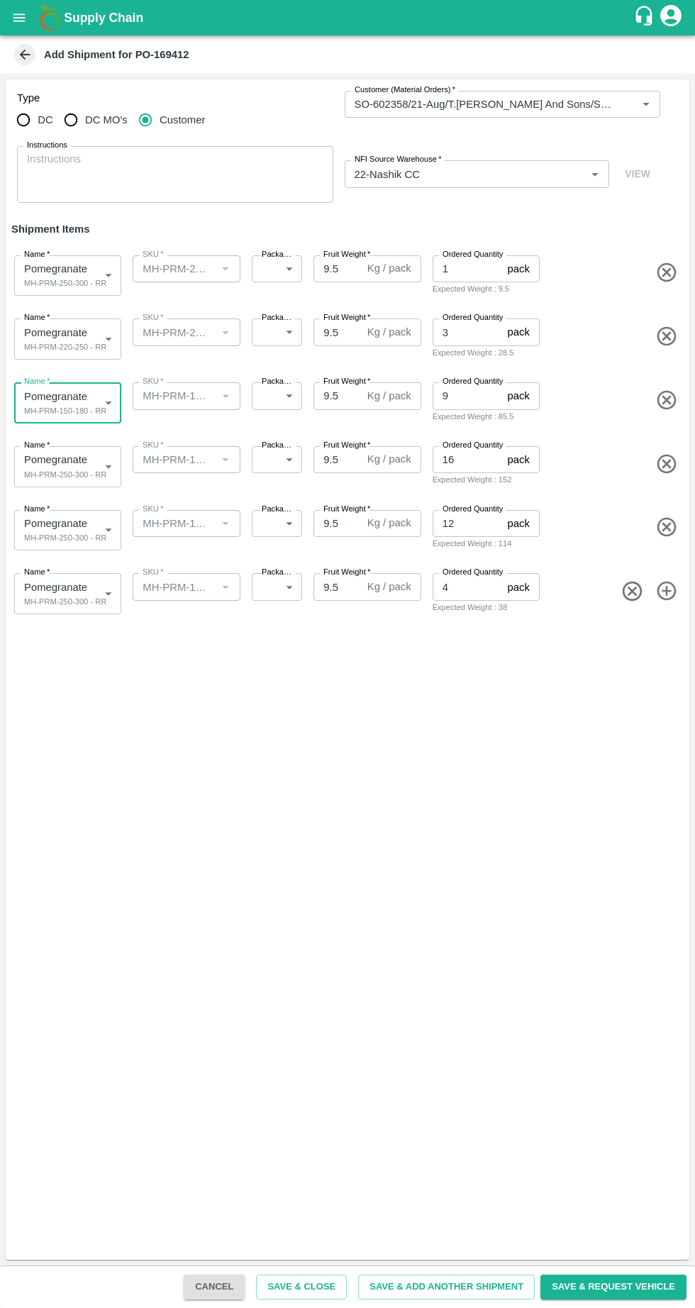
click at [50, 466] on body "Supply Chain Add Shipment for PO-169412 Type DC DC MO's Customer Customer (Mate…" at bounding box center [347, 654] width 695 height 1308
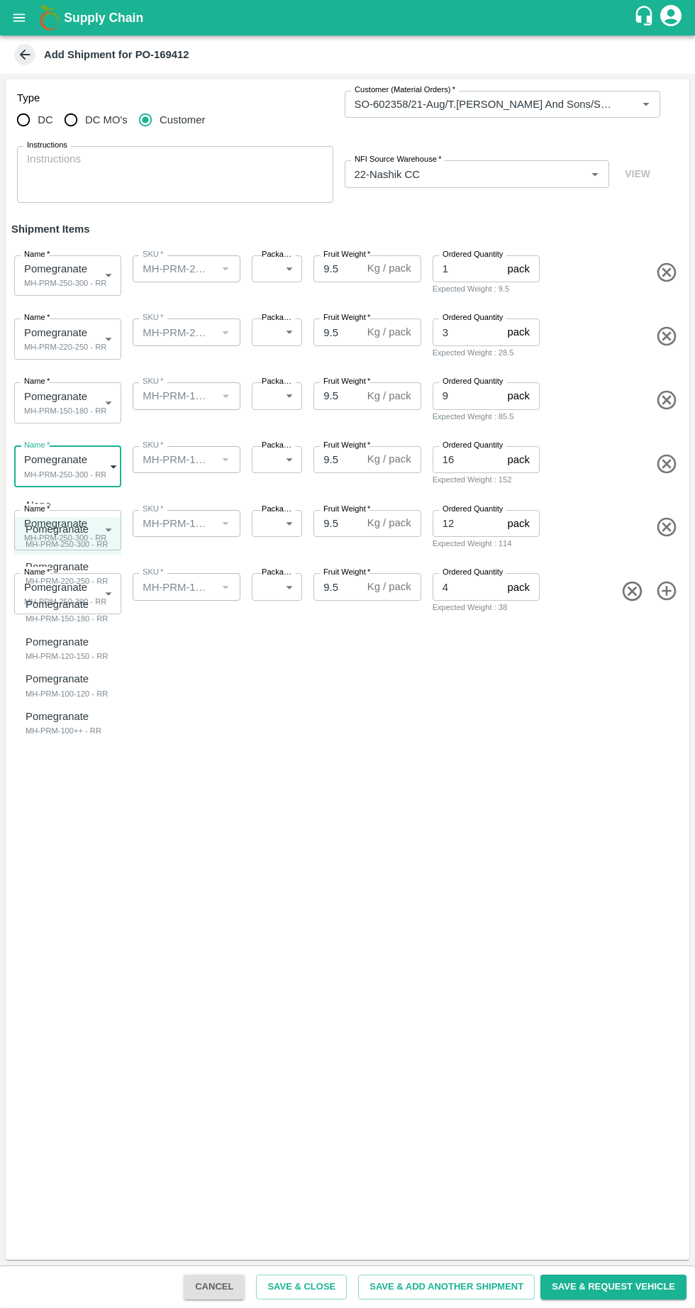
click at [40, 646] on p "Pomegranate" at bounding box center [63, 642] width 75 height 16
type input "1912959"
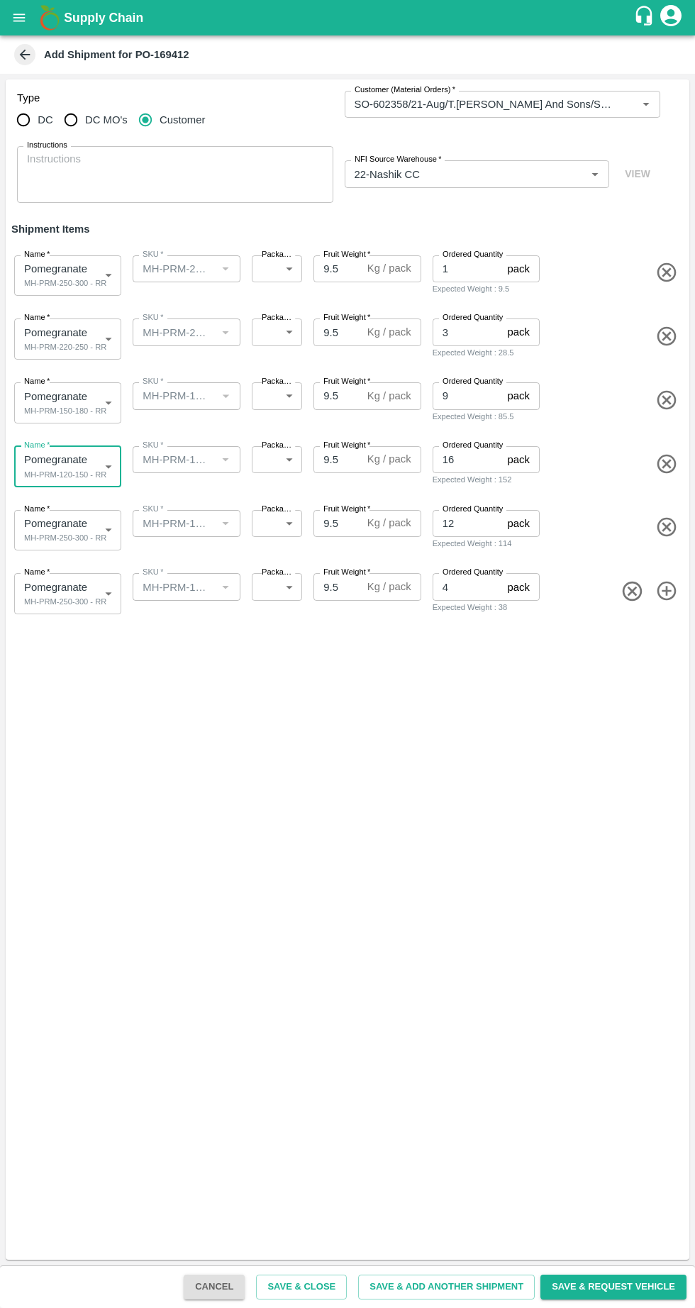
click at [67, 532] on body "Supply Chain Add Shipment for PO-169412 Type DC DC MO's Customer Customer (Mate…" at bounding box center [347, 654] width 695 height 1308
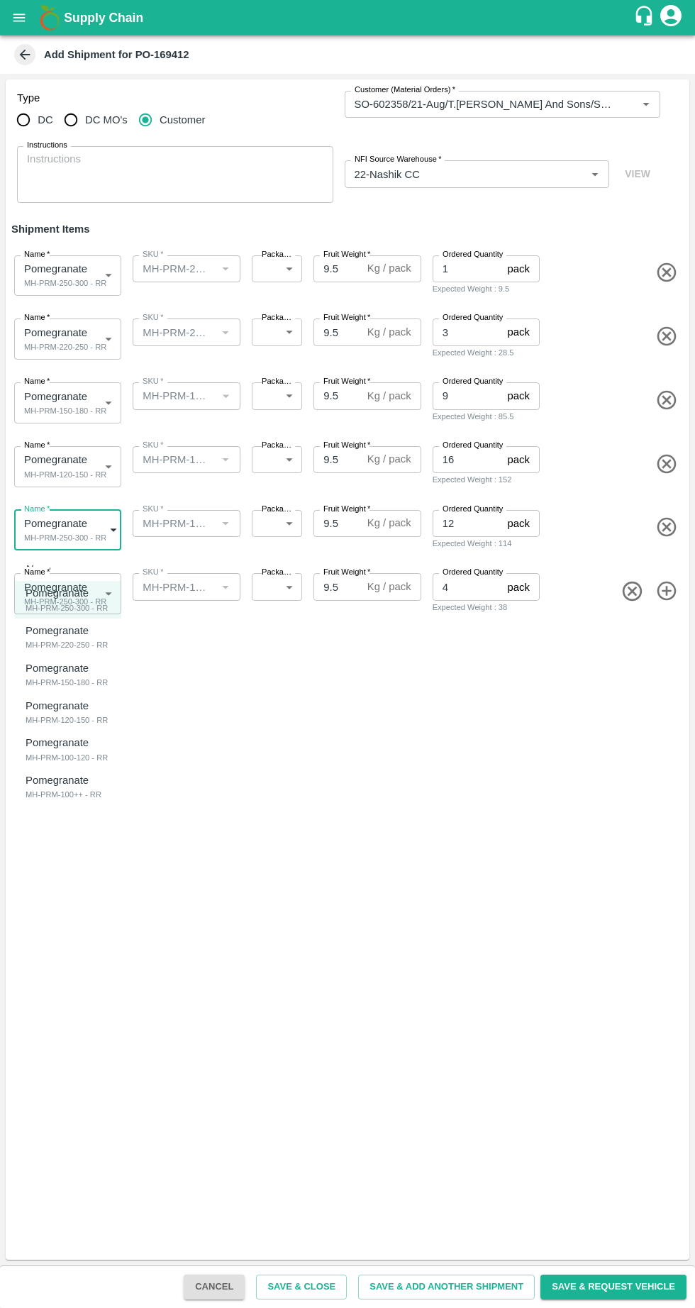
click at [46, 745] on p "Pomegranate" at bounding box center [63, 743] width 75 height 16
type input "1912960"
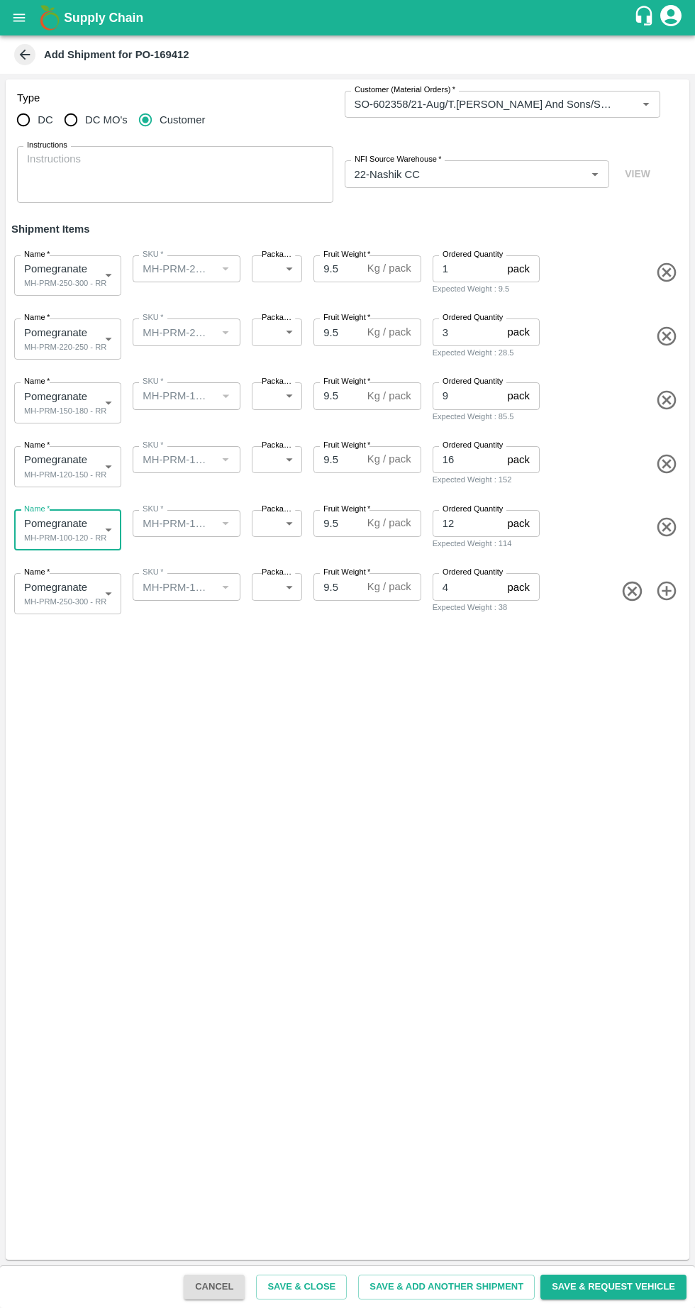
click at [48, 590] on body "Supply Chain Add Shipment for PO-169412 Type DC DC MO's Customer Customer (Mate…" at bounding box center [347, 654] width 695 height 1308
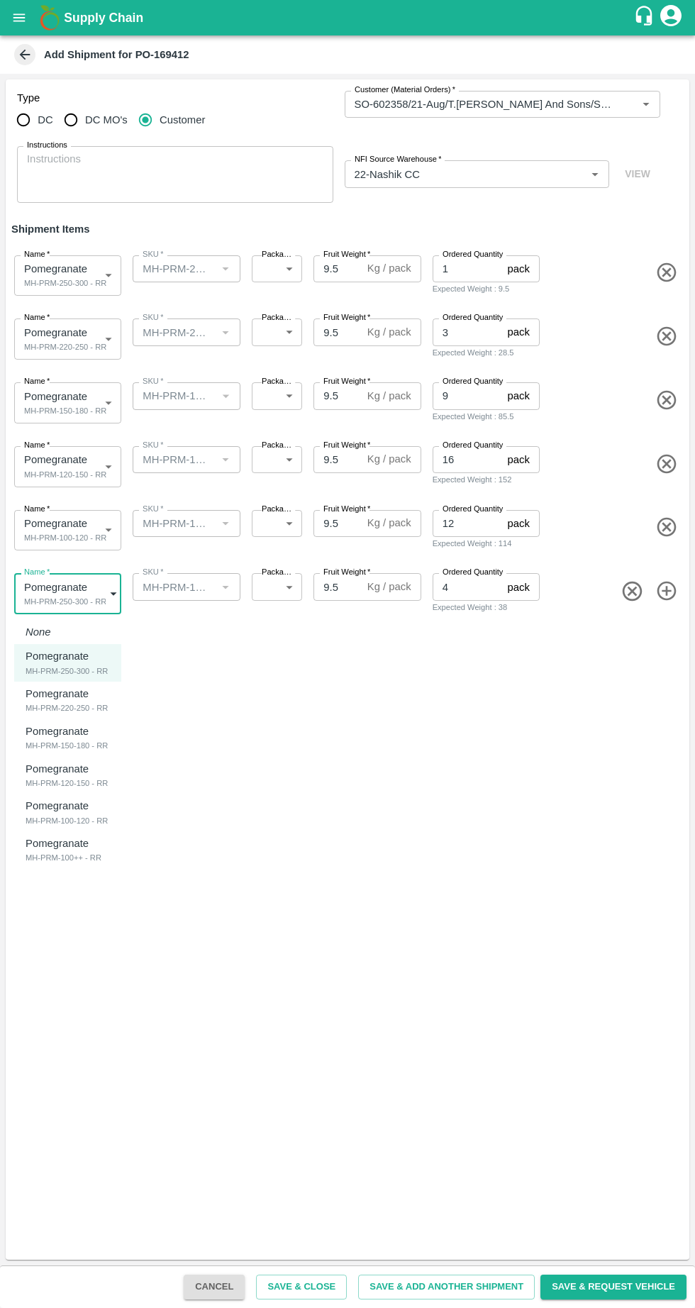
click at [45, 845] on p "Pomegranate" at bounding box center [60, 843] width 69 height 16
type input "1912961"
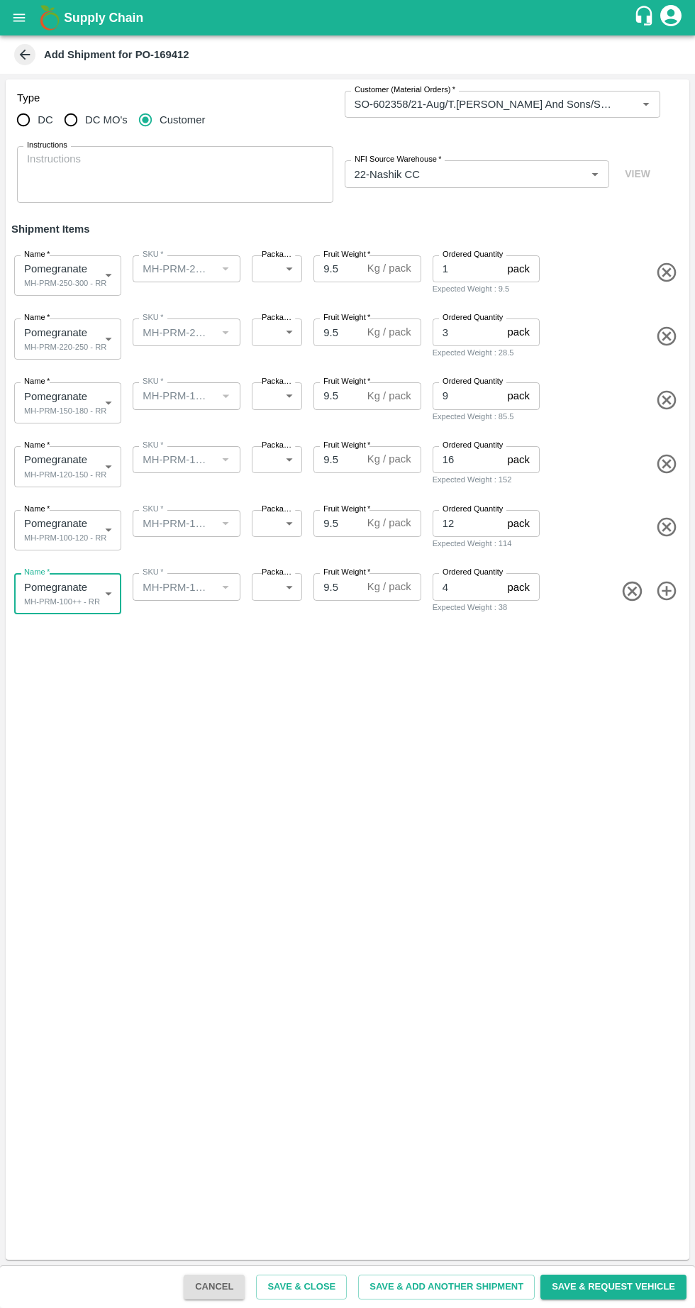
click at [273, 582] on body "Supply Chain Add Shipment for PO-169412 Type DC DC MO's Customer Customer (Mate…" at bounding box center [347, 654] width 695 height 1308
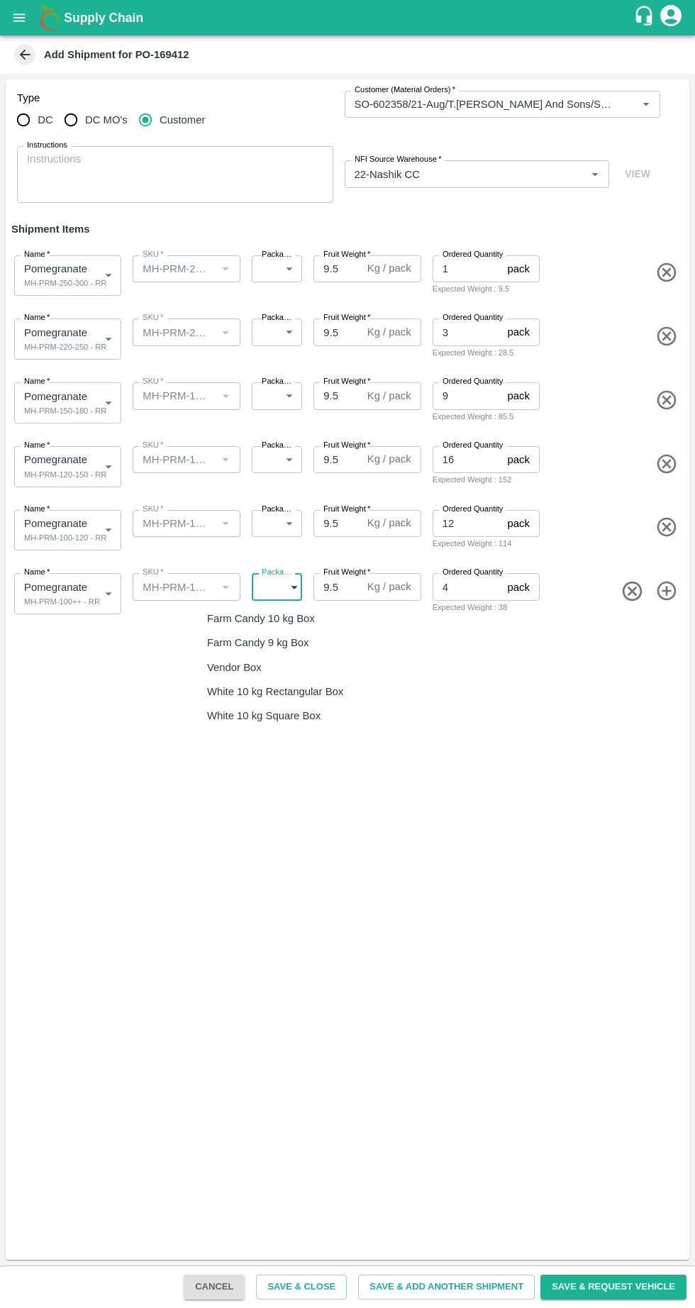
click at [225, 668] on p "Vendor Box" at bounding box center [234, 668] width 55 height 16
type input "276"
click at [275, 508] on label "Packaging   *" at bounding box center [278, 509] width 33 height 11
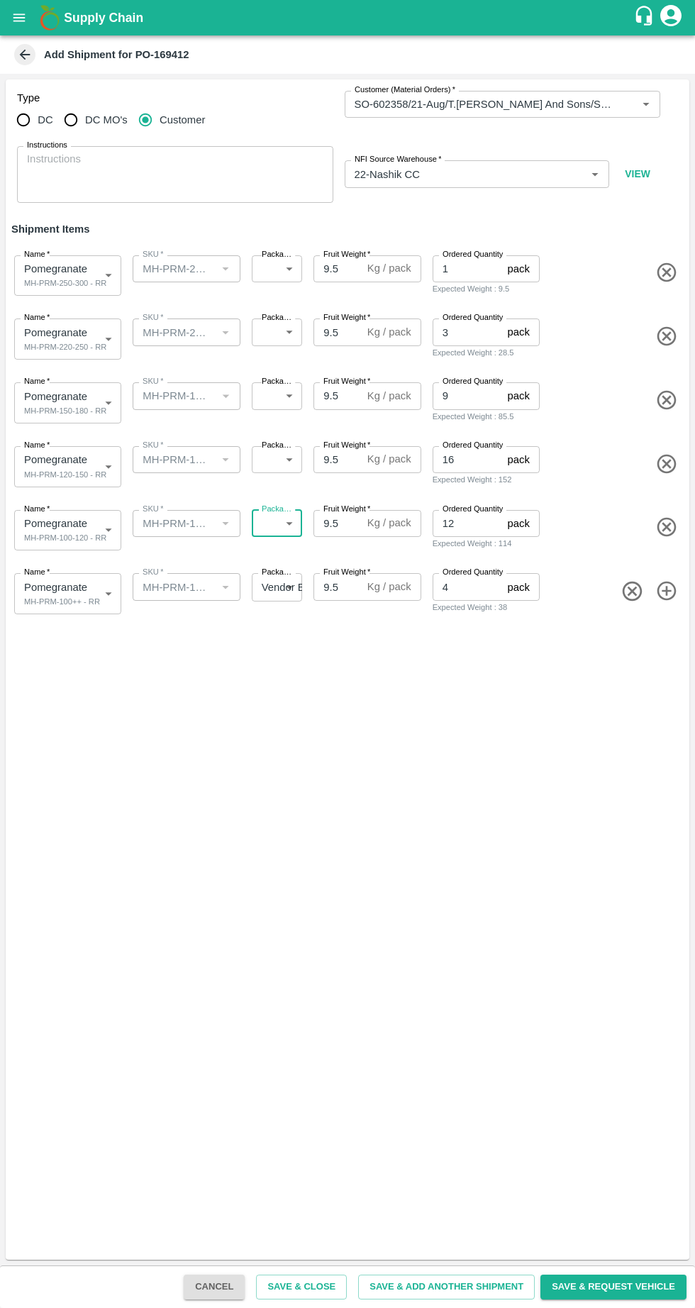
click at [278, 513] on label "Packaging   *" at bounding box center [278, 509] width 33 height 11
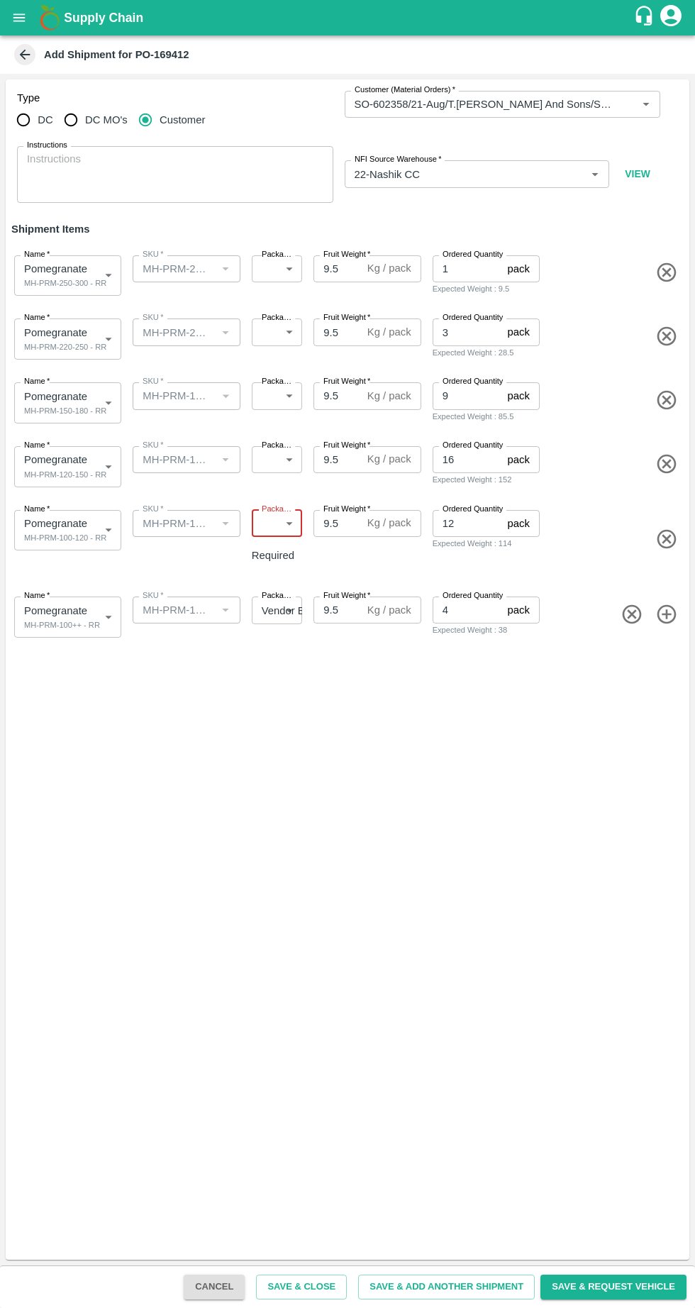
click at [284, 524] on body "Supply Chain Add Shipment for PO-169412 Type DC DC MO's Customer Customer (Mate…" at bounding box center [347, 654] width 695 height 1308
click at [218, 596] on p "Vendor Box" at bounding box center [234, 604] width 55 height 16
type input "276"
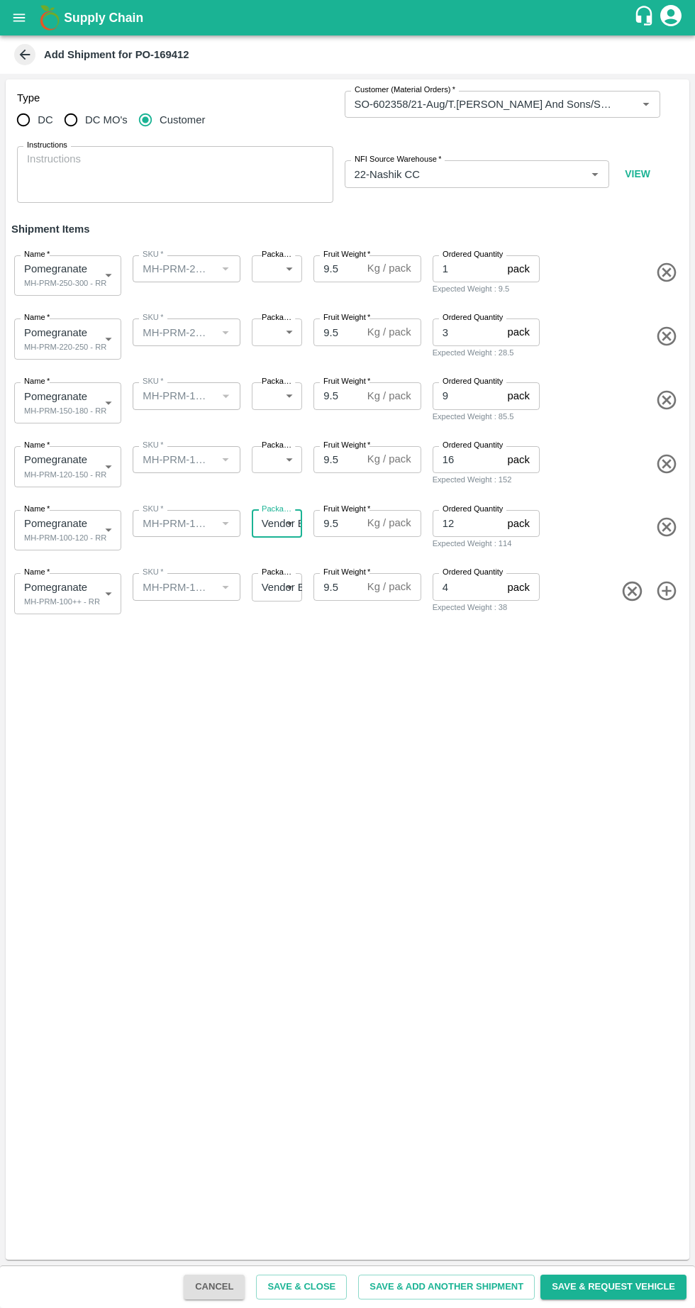
click at [267, 466] on body "Supply Chain Add Shipment for PO-169412 Type DC DC MO's Customer Customer (Mate…" at bounding box center [347, 654] width 695 height 1308
click at [226, 538] on p "Vendor Box" at bounding box center [234, 540] width 55 height 16
type input "276"
click at [281, 394] on body "Supply Chain Add Shipment for PO-169412 Type DC DC MO's Customer Customer (Mate…" at bounding box center [347, 654] width 695 height 1308
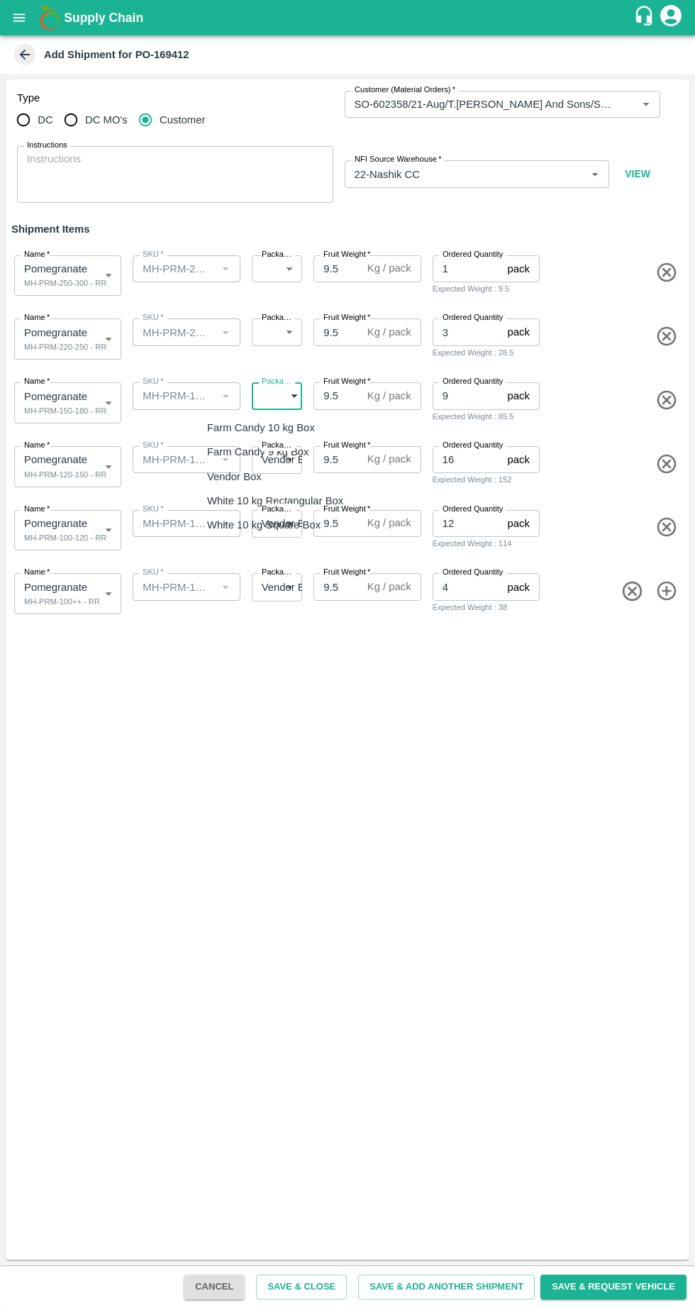
click at [221, 477] on p "Vendor Box" at bounding box center [234, 477] width 55 height 16
type input "276"
click at [275, 333] on body "Supply Chain Add Shipment for PO-169412 Type DC DC MO's Customer Customer (Mate…" at bounding box center [347, 654] width 695 height 1308
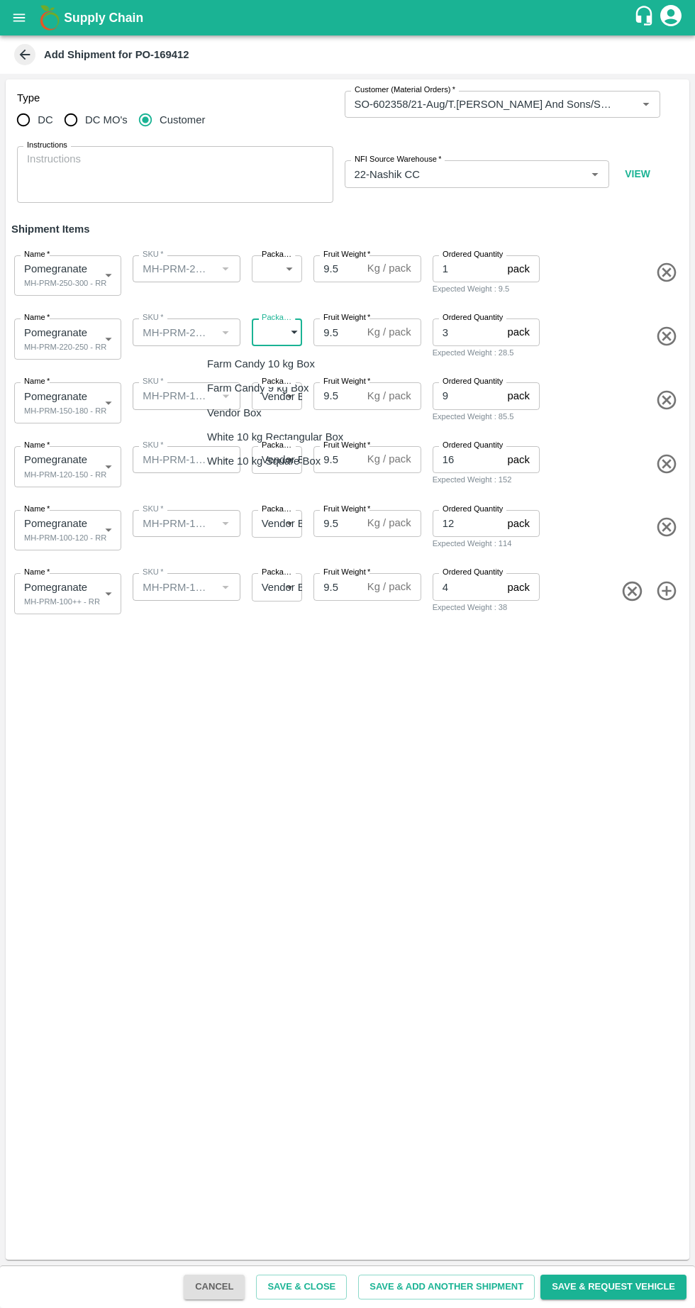
click at [230, 408] on p "Vendor Box" at bounding box center [234, 413] width 55 height 16
type input "276"
click at [283, 272] on body "Supply Chain Add Shipment for PO-169412 Type DC DC MO's Customer Customer (Mate…" at bounding box center [347, 654] width 695 height 1308
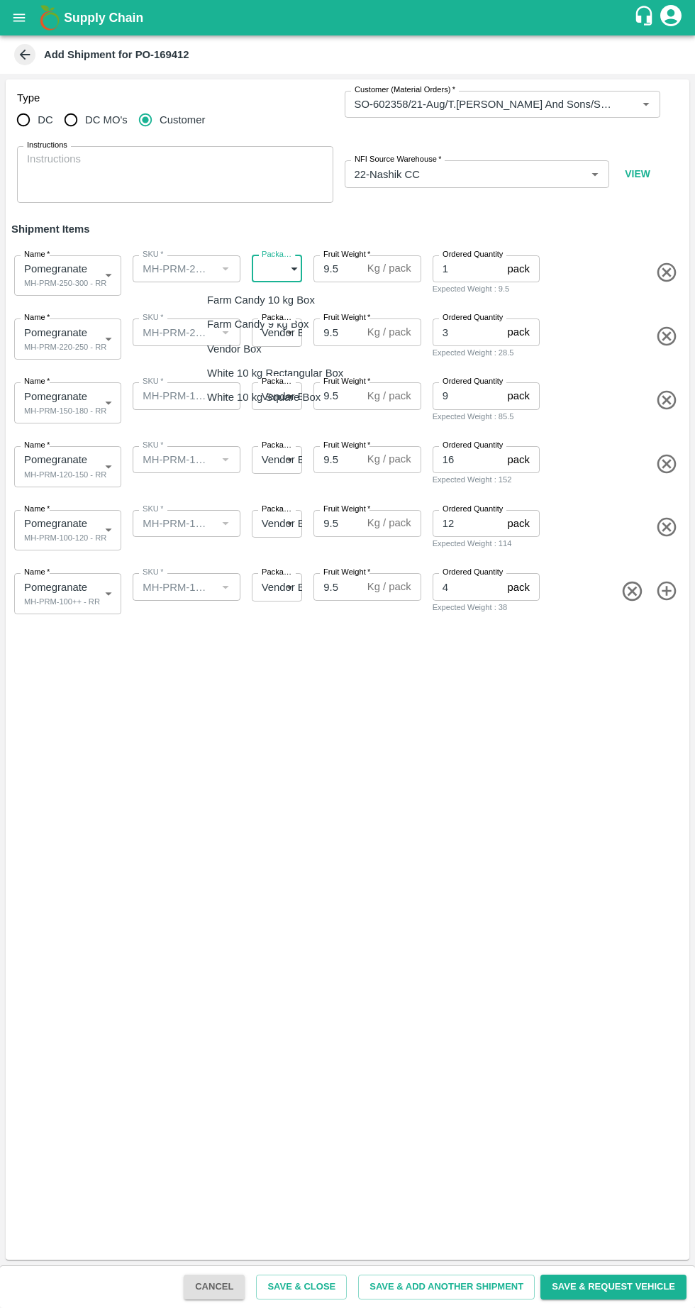
click at [225, 350] on p "Vendor Box" at bounding box center [234, 349] width 55 height 16
type input "276"
click at [627, 1286] on button "Save & Request Vehicle" at bounding box center [613, 1286] width 146 height 25
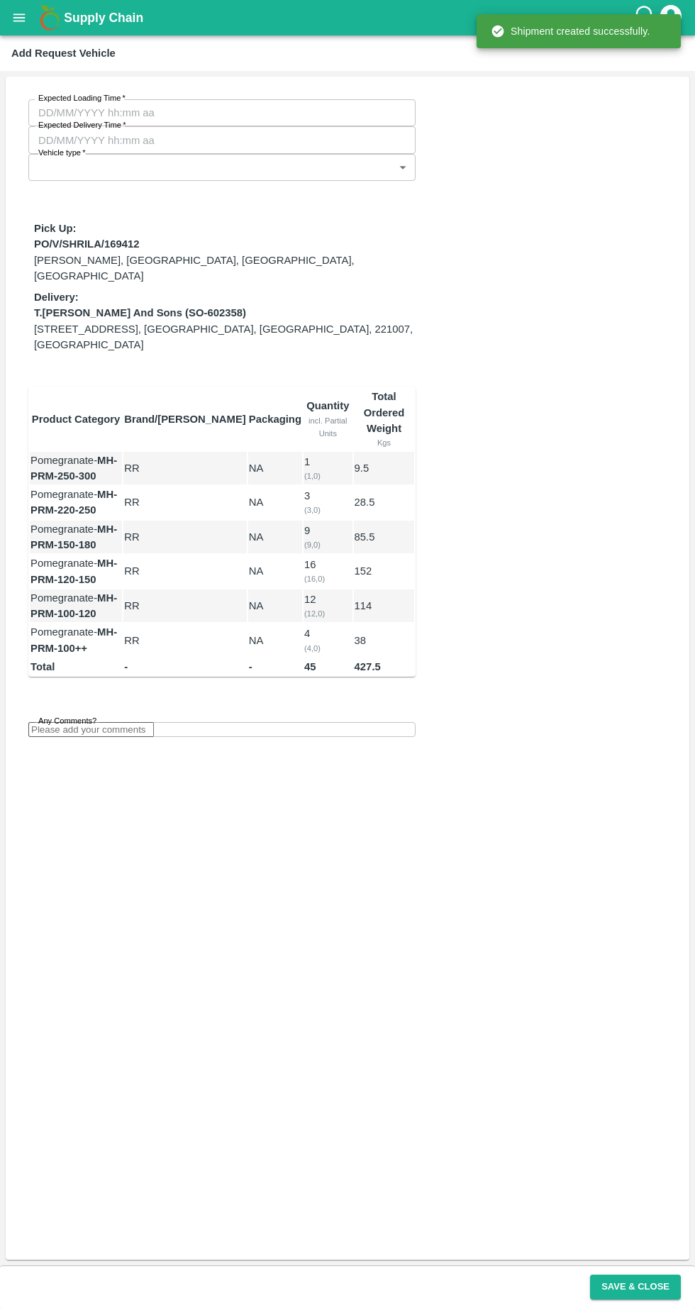
type input "19/08/2025 07:48 AM"
click at [65, 113] on input "Expected Loading Time   *" at bounding box center [216, 112] width 377 height 27
type input "12/08/2025 12:00 AM"
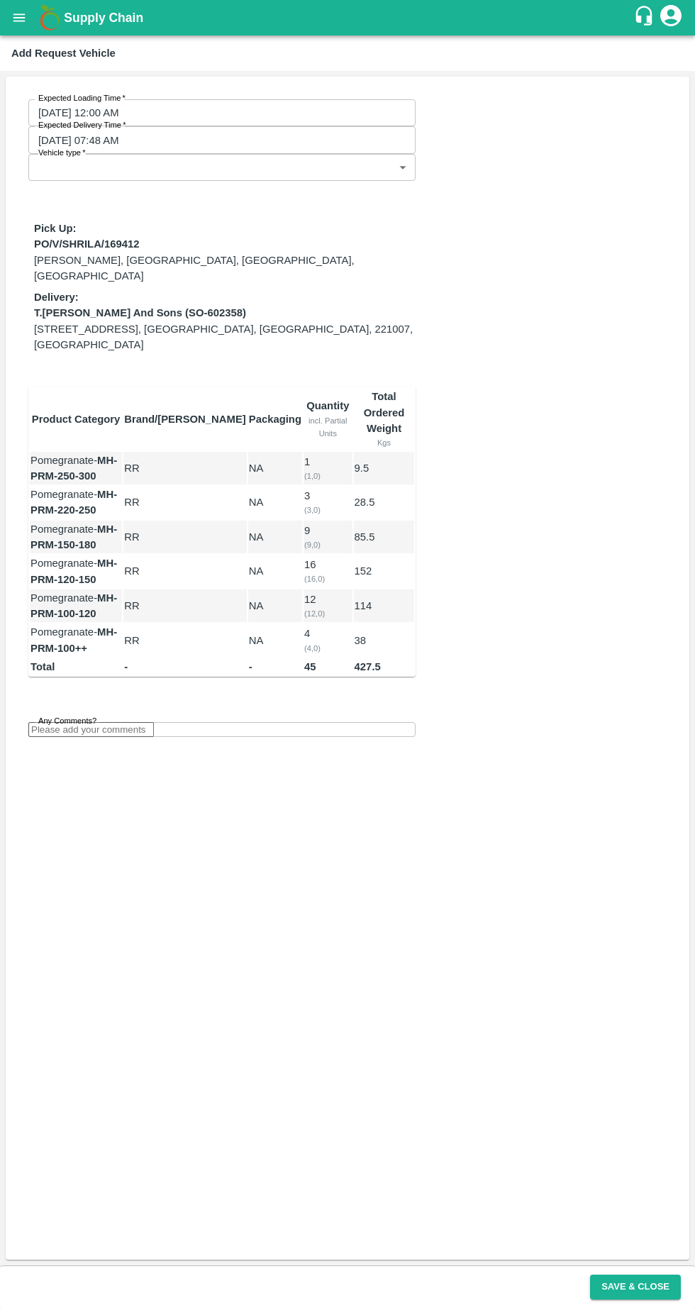
click at [69, 150] on body "Supply Chain Add Request Vehicle Expected Loading Time   * 12/08/2025 12:00 AM …" at bounding box center [347, 654] width 695 height 1308
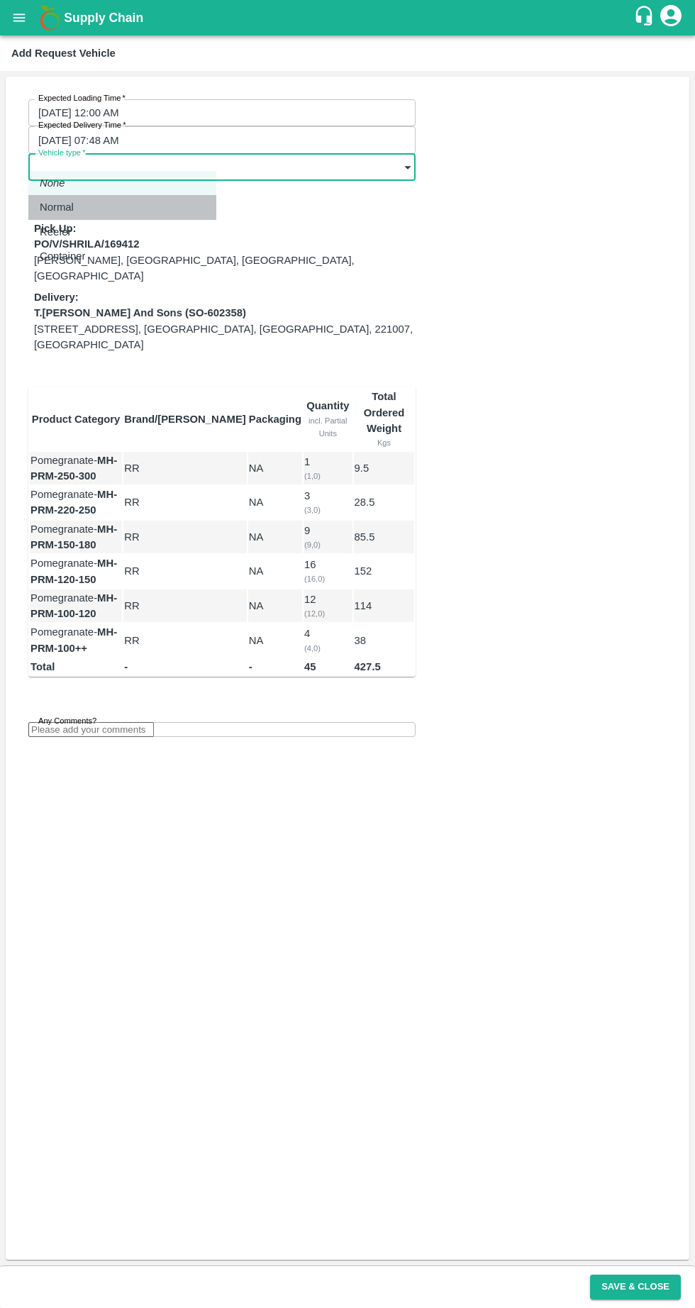
click at [50, 206] on p "Normal" at bounding box center [57, 207] width 34 height 16
type input "1"
click at [69, 716] on label "Any Comments?" at bounding box center [67, 721] width 58 height 11
click at [69, 723] on input "Any Comments?" at bounding box center [91, 730] width 126 height 15
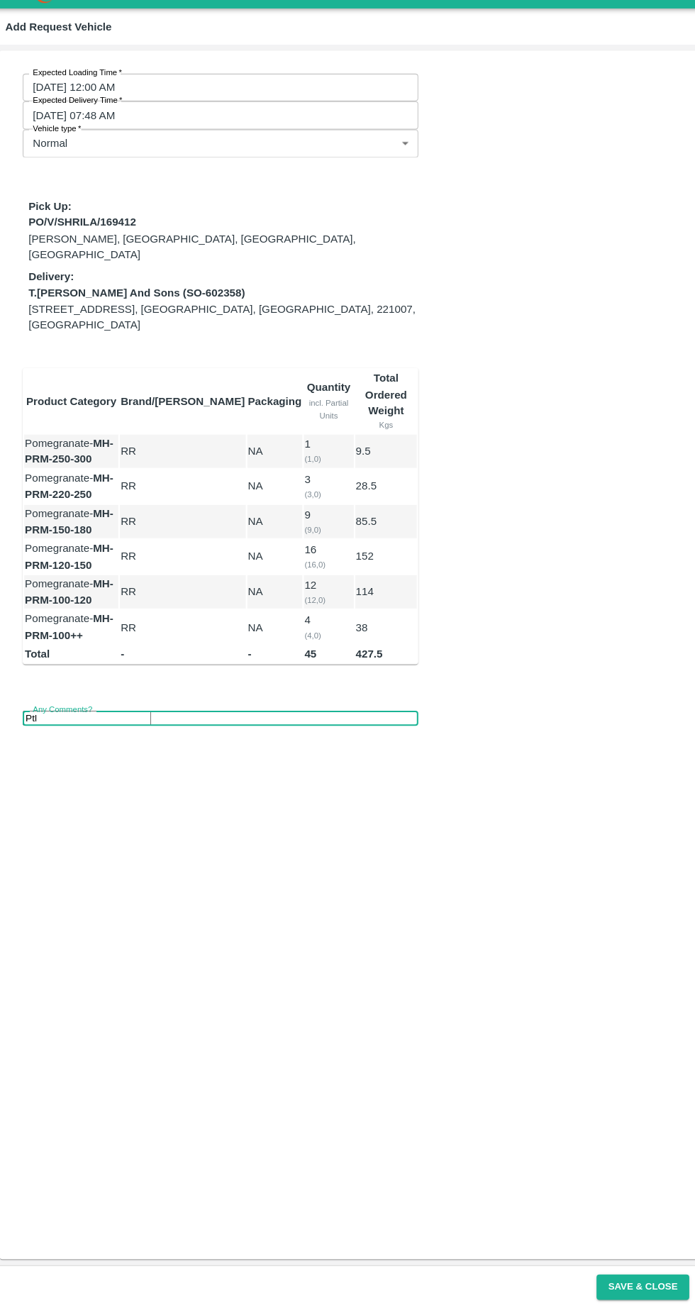
type input "Ptl"
click at [640, 1286] on button "Save & Close" at bounding box center [635, 1286] width 91 height 25
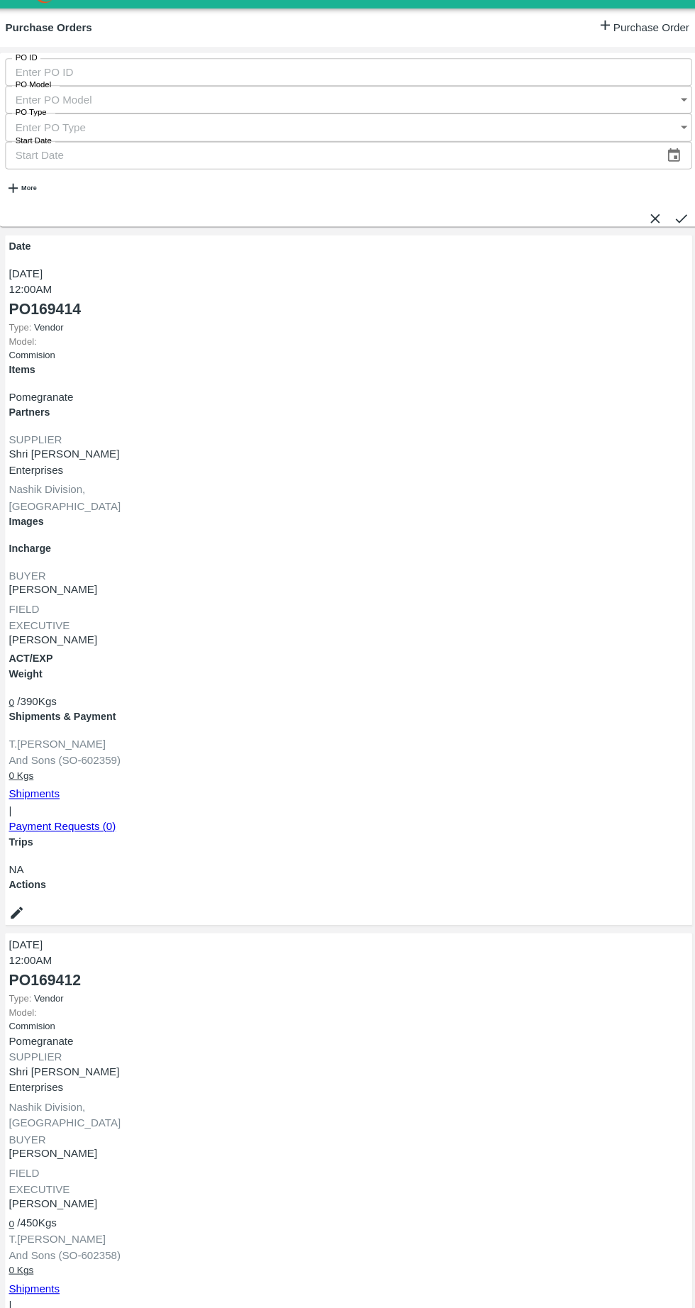
click at [65, 799] on link "Shipments" at bounding box center [40, 804] width 50 height 11
click at [65, 1283] on link "Shipments" at bounding box center [40, 1288] width 50 height 11
